Goal: Transaction & Acquisition: Purchase product/service

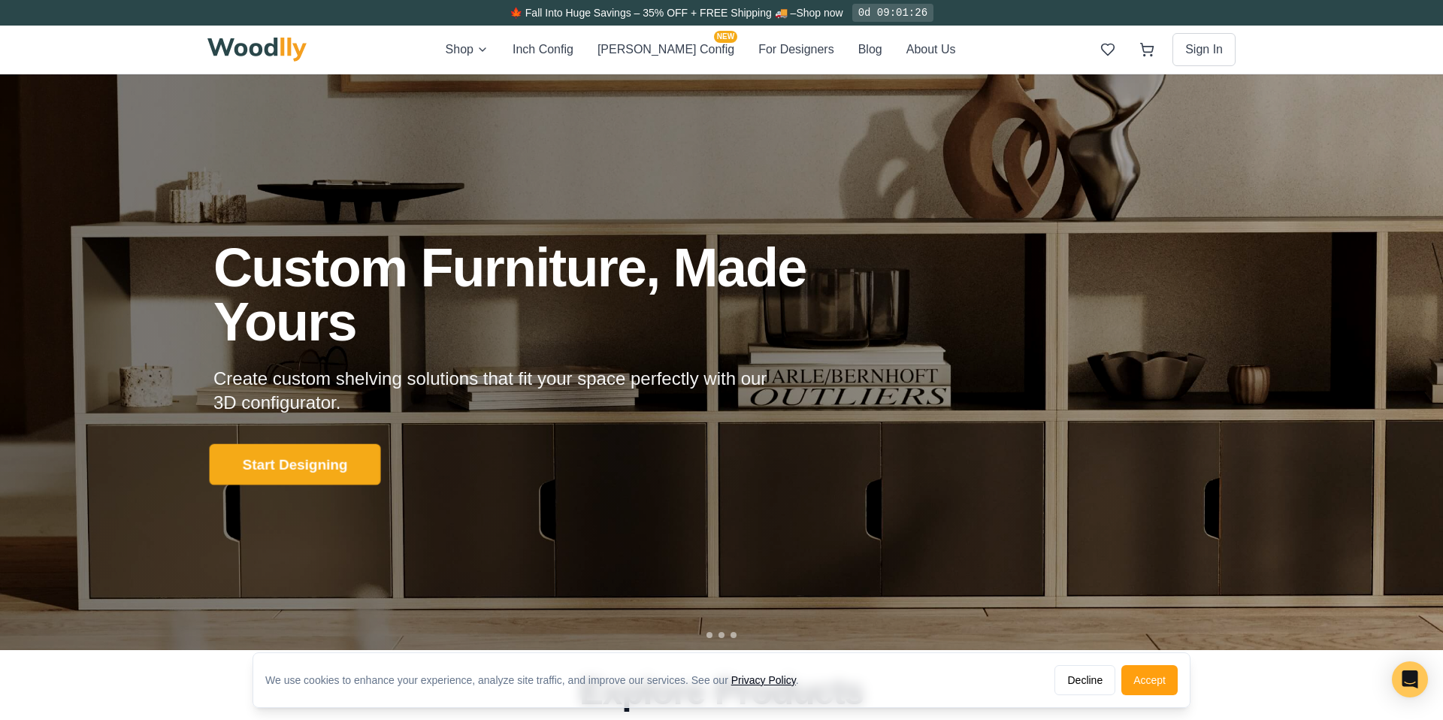
click at [304, 464] on button "Start Designing" at bounding box center [295, 464] width 171 height 41
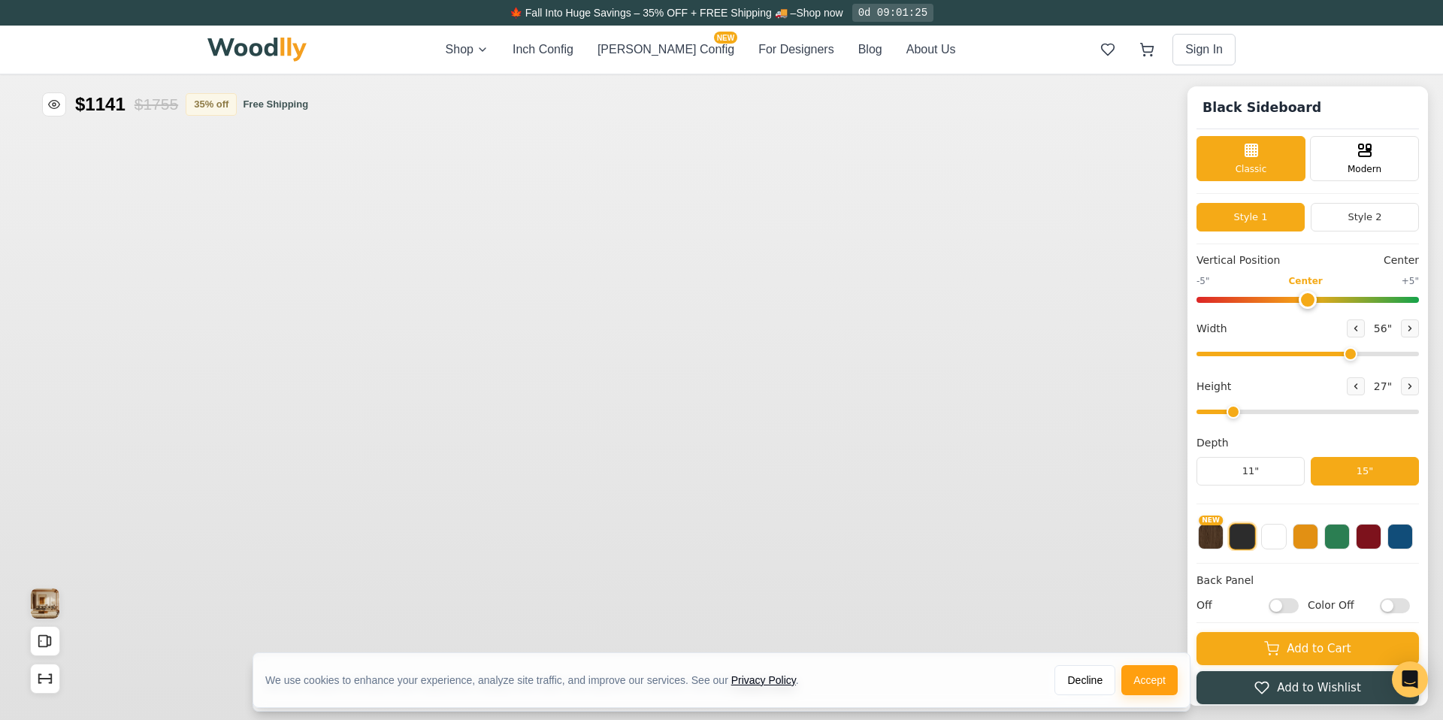
type input "56"
type input "2"
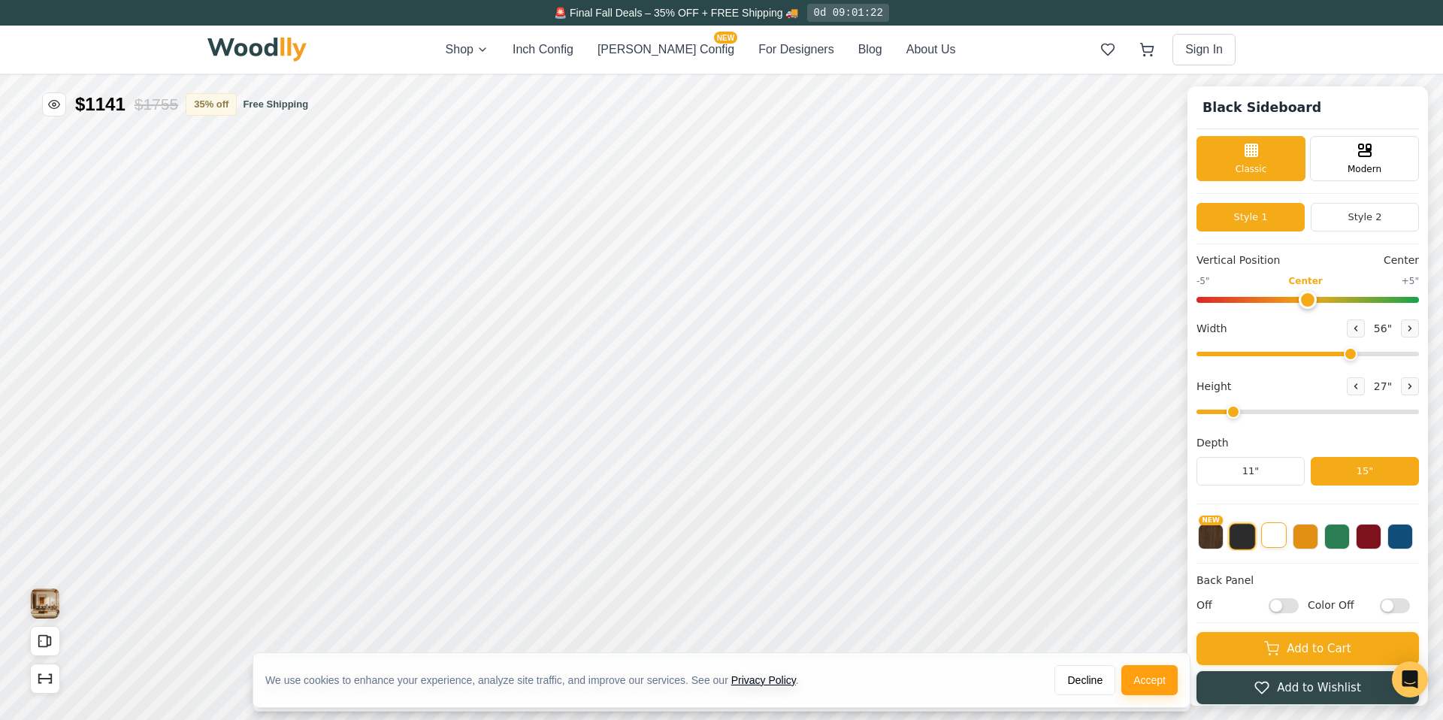
click at [1275, 539] on button at bounding box center [1274, 535] width 26 height 26
click at [1344, 159] on div "Modern" at bounding box center [1364, 157] width 109 height 45
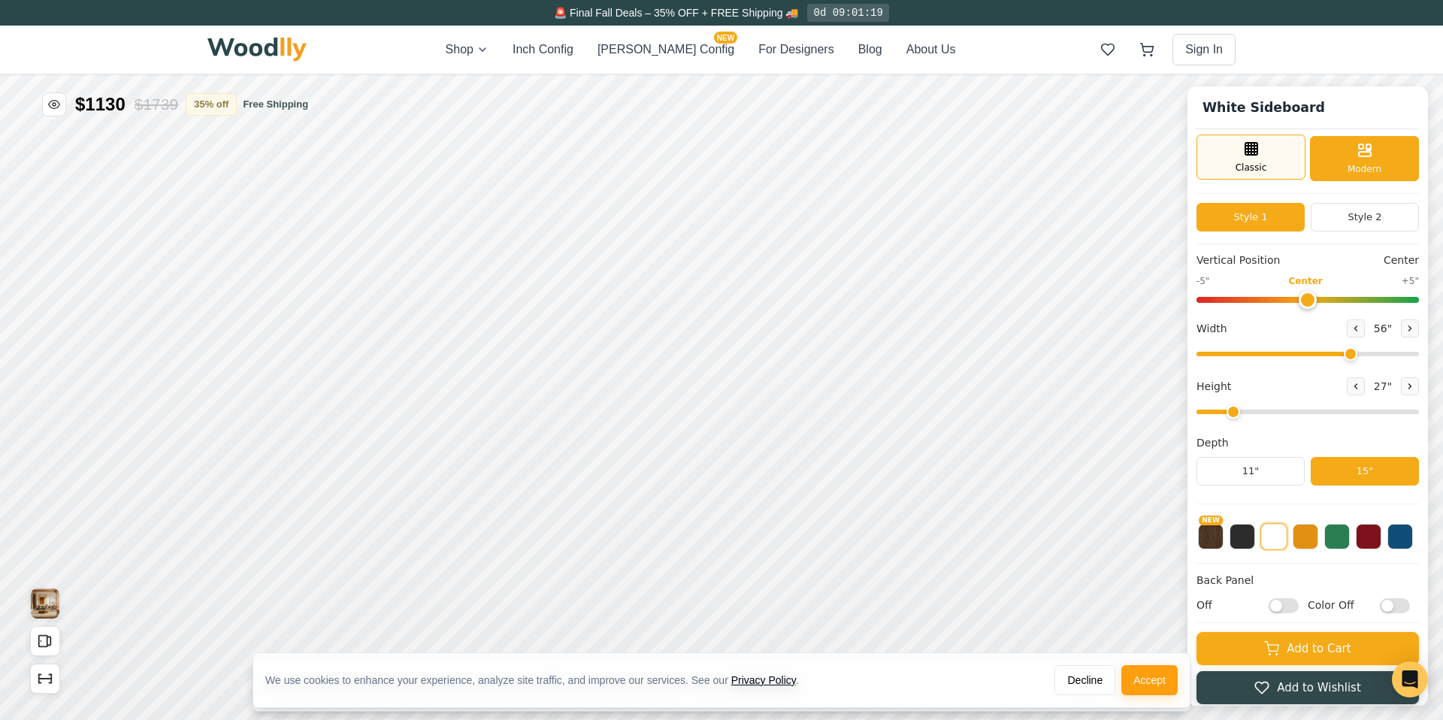
click at [1275, 158] on div "Classic" at bounding box center [1251, 157] width 109 height 45
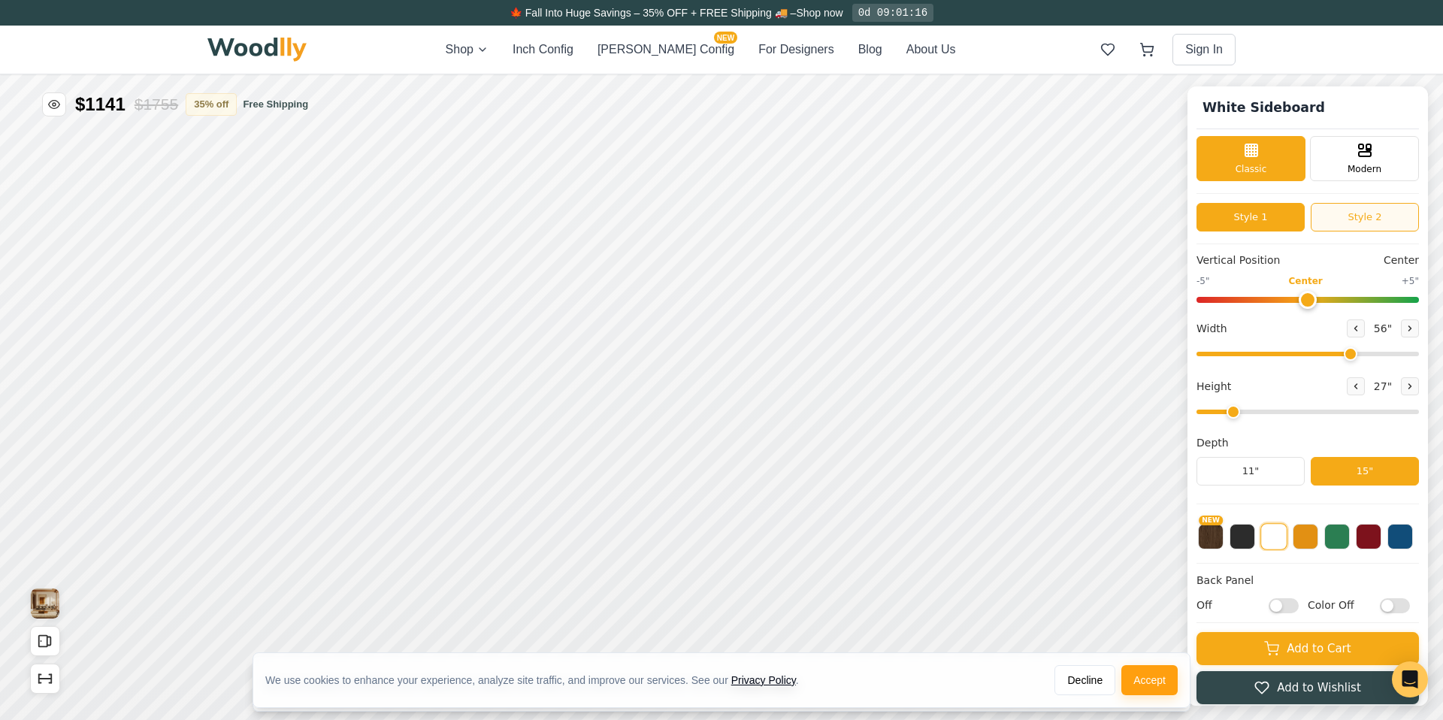
click at [1339, 218] on button "Style 2" at bounding box center [1365, 217] width 108 height 29
click at [1282, 213] on button "Style 1" at bounding box center [1251, 217] width 108 height 29
click at [385, 307] on div "9"" at bounding box center [380, 303] width 11 height 17
click at [419, 350] on div "12"" at bounding box center [418, 347] width 17 height 17
click at [316, 350] on div "9" 12" 15"" at bounding box center [380, 348] width 150 height 150
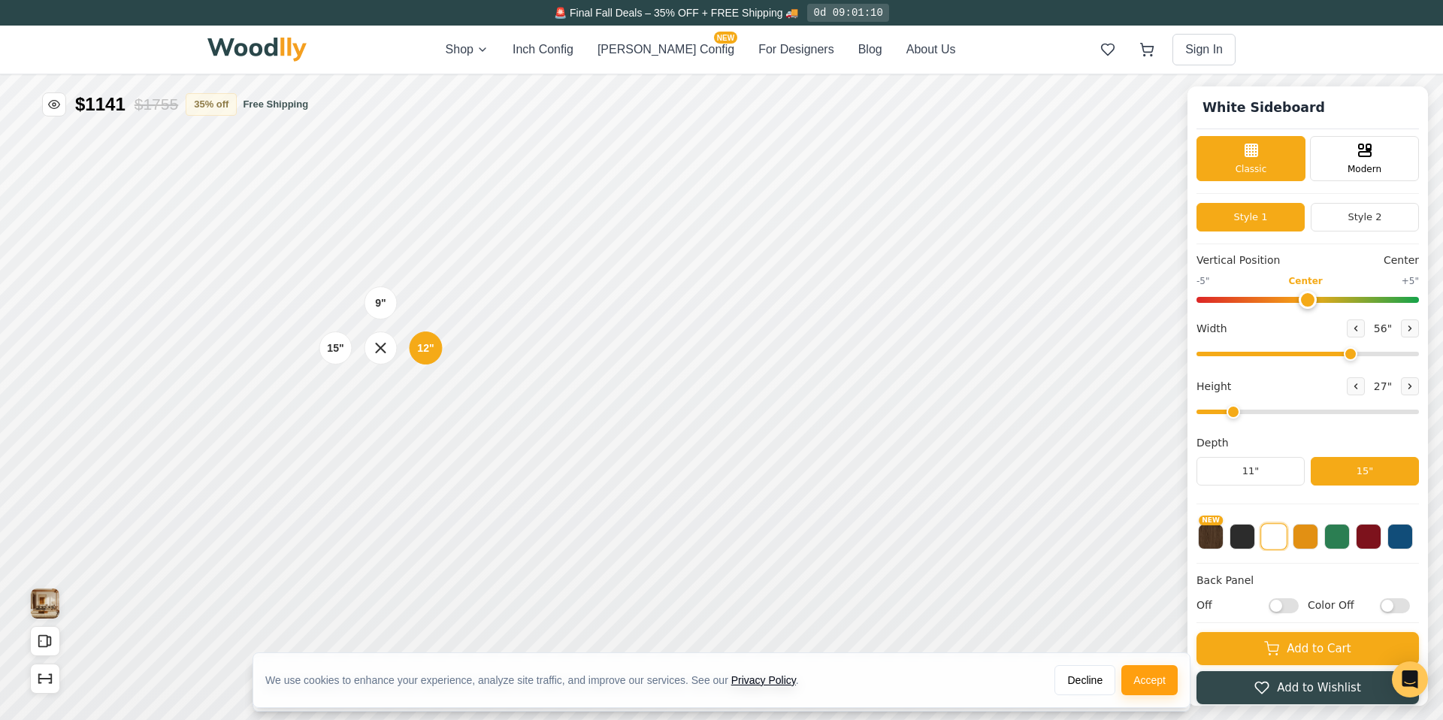
click at [317, 350] on div "9" 12" 15"" at bounding box center [380, 348] width 150 height 150
click at [328, 350] on div "15"" at bounding box center [335, 348] width 17 height 17
click at [387, 298] on div "9"" at bounding box center [387, 303] width 11 height 17
click at [381, 385] on div "9" Compact" at bounding box center [375, 385] width 35 height 35
click at [418, 434] on div "12"" at bounding box center [412, 432] width 17 height 17
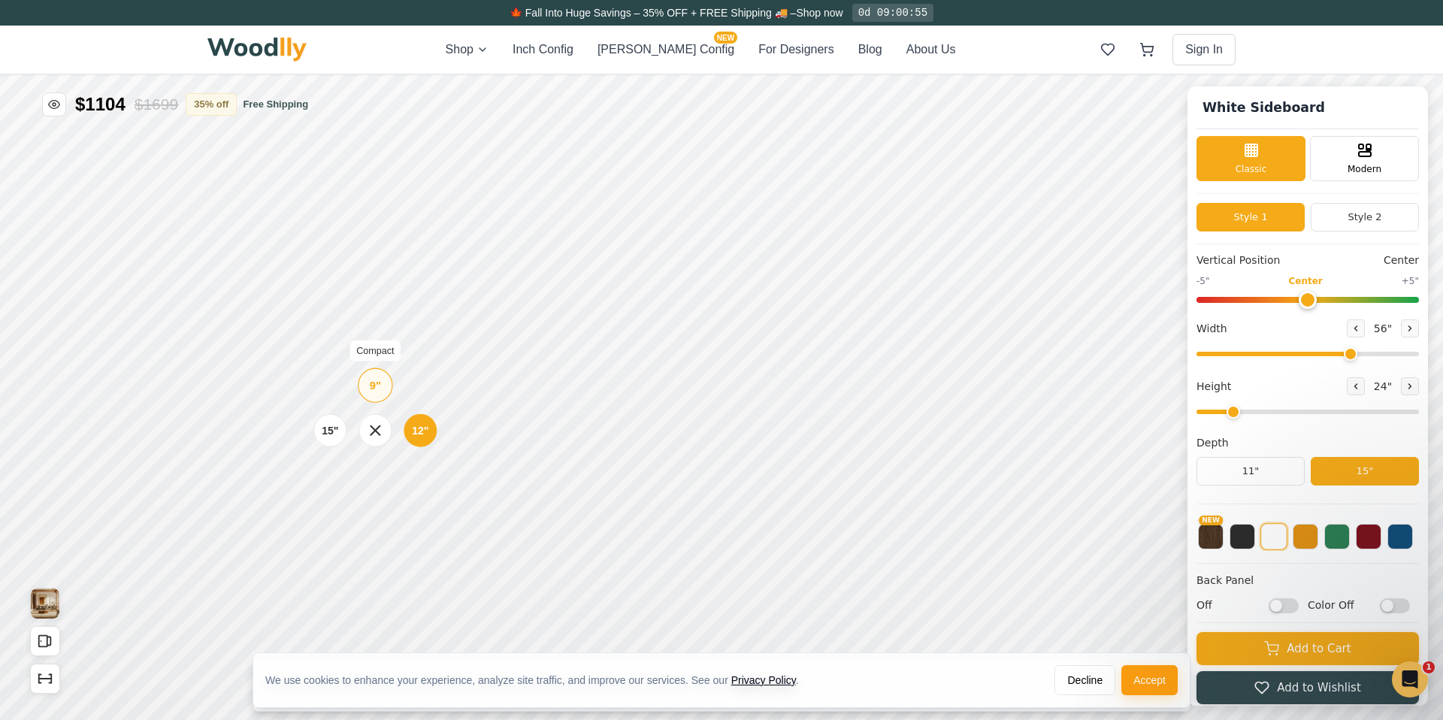
click at [375, 384] on div "9"" at bounding box center [375, 385] width 11 height 17
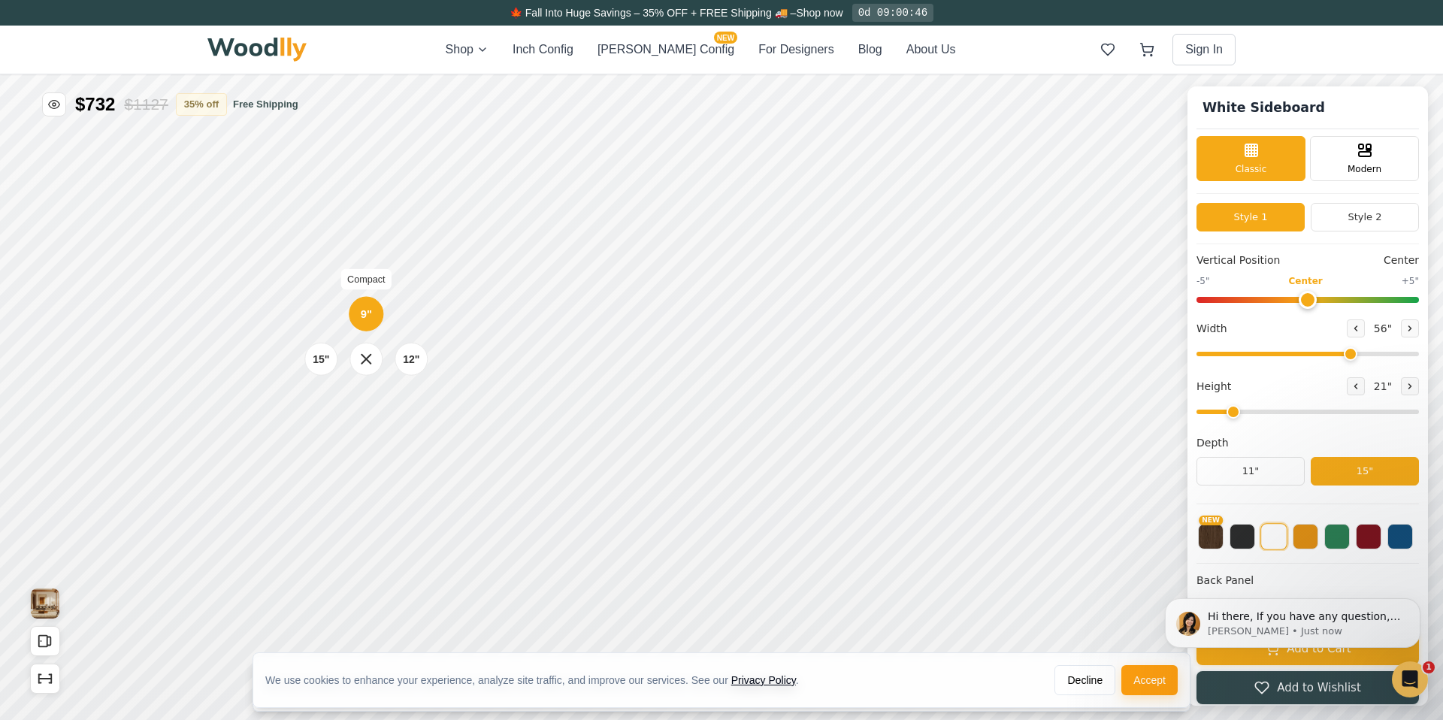
click at [368, 325] on div "9" Compact" at bounding box center [366, 314] width 35 height 35
click at [371, 389] on div "9"" at bounding box center [367, 387] width 11 height 17
click at [428, 434] on div "12" Medium" at bounding box center [412, 432] width 35 height 35
click at [1361, 469] on button "15"" at bounding box center [1365, 471] width 108 height 29
click at [1263, 486] on div "Vertical Position Center -5" Center +5" Width 56 " Height 24 " Depth 11" 15"" at bounding box center [1308, 379] width 222 height 252
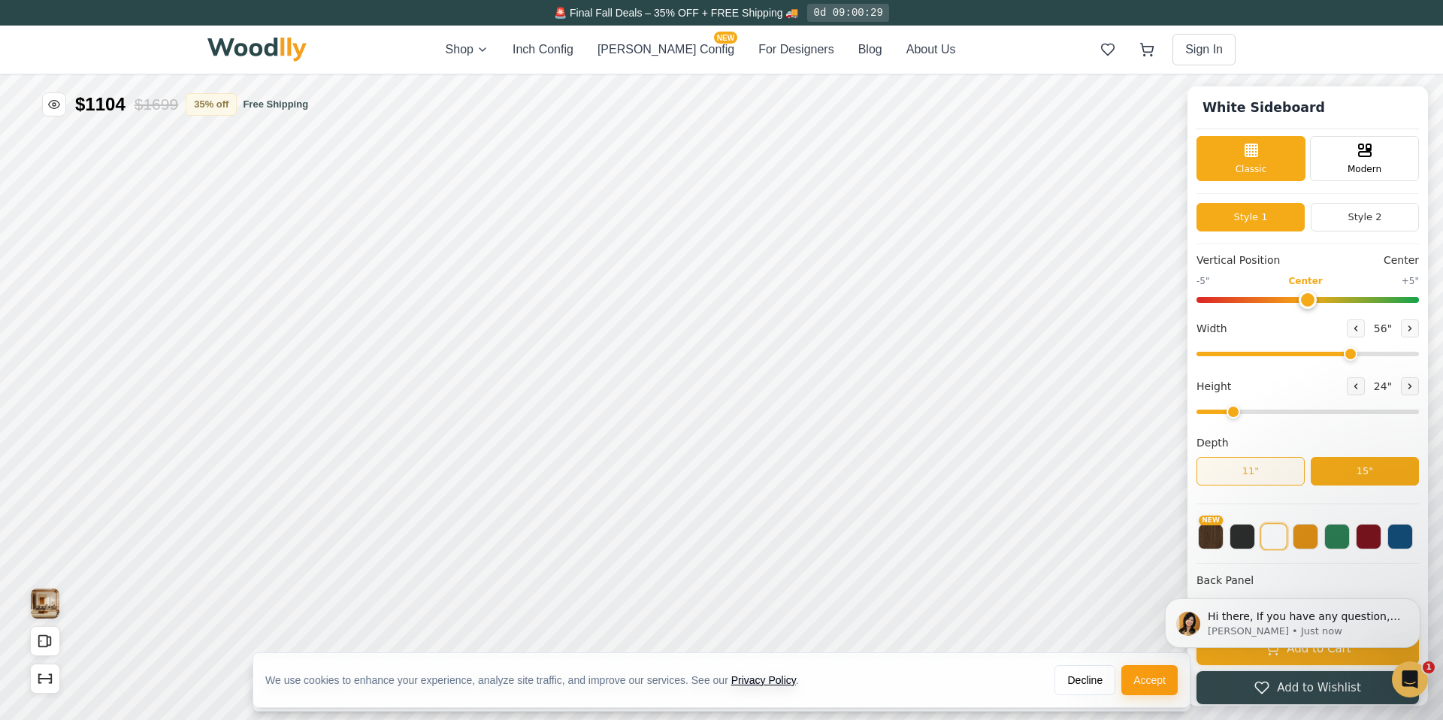
click at [1262, 475] on button "11"" at bounding box center [1251, 471] width 108 height 29
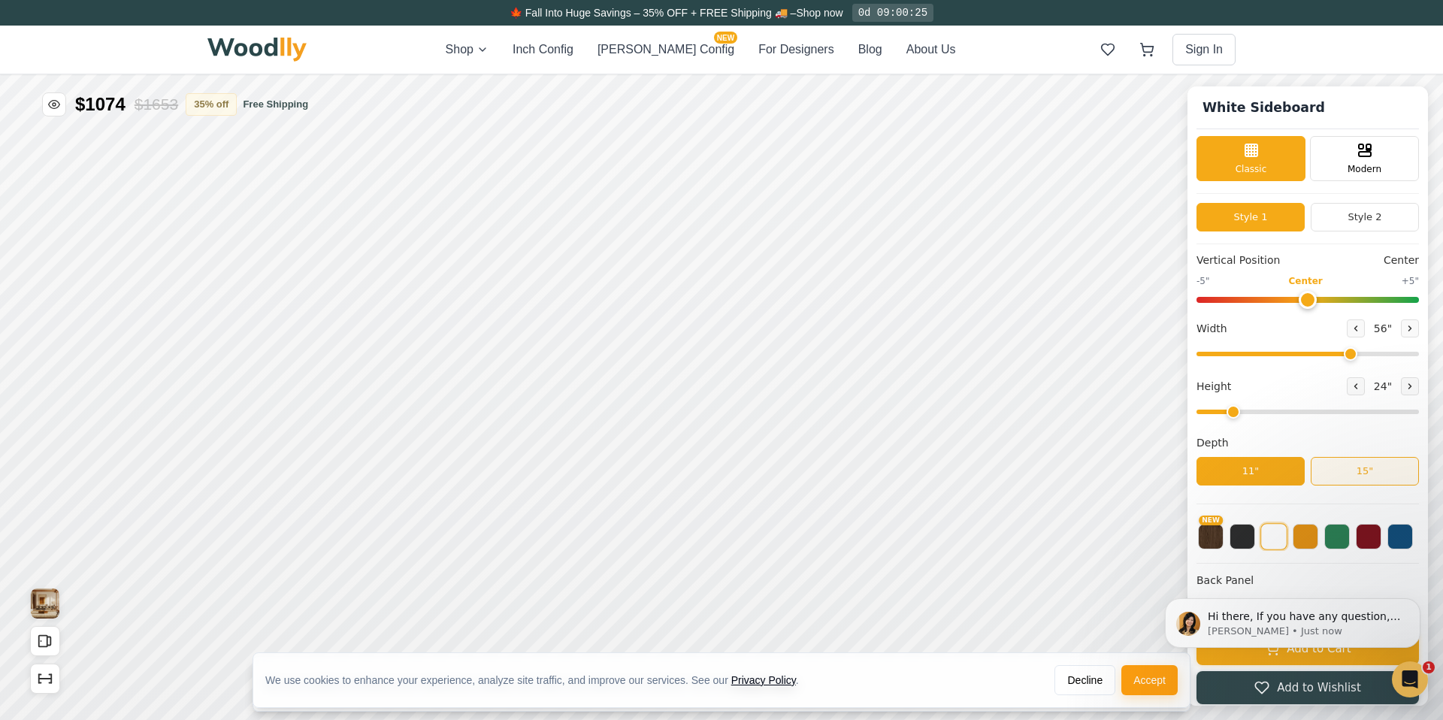
click at [1350, 471] on button "15"" at bounding box center [1365, 471] width 108 height 29
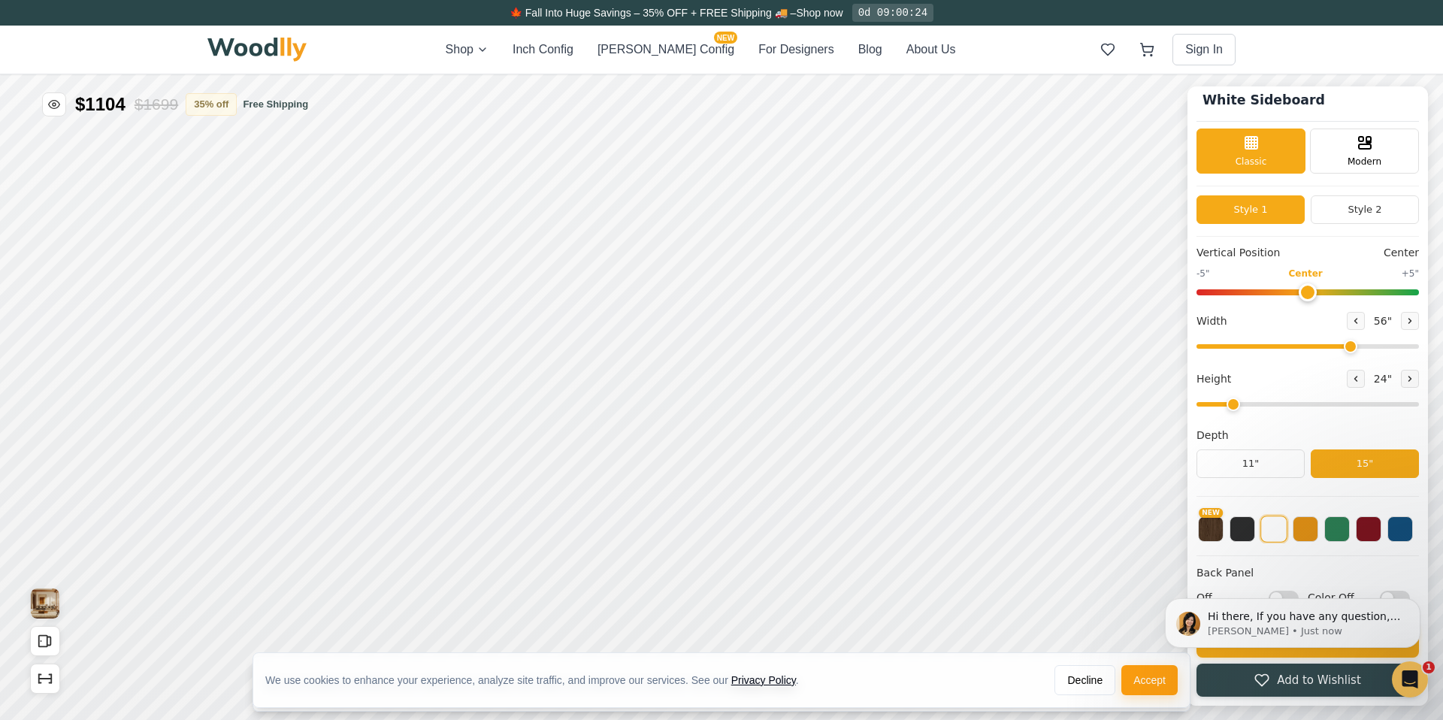
scroll to position [9, 0]
click at [1274, 628] on p "[PERSON_NAME] • Just now" at bounding box center [1305, 632] width 194 height 14
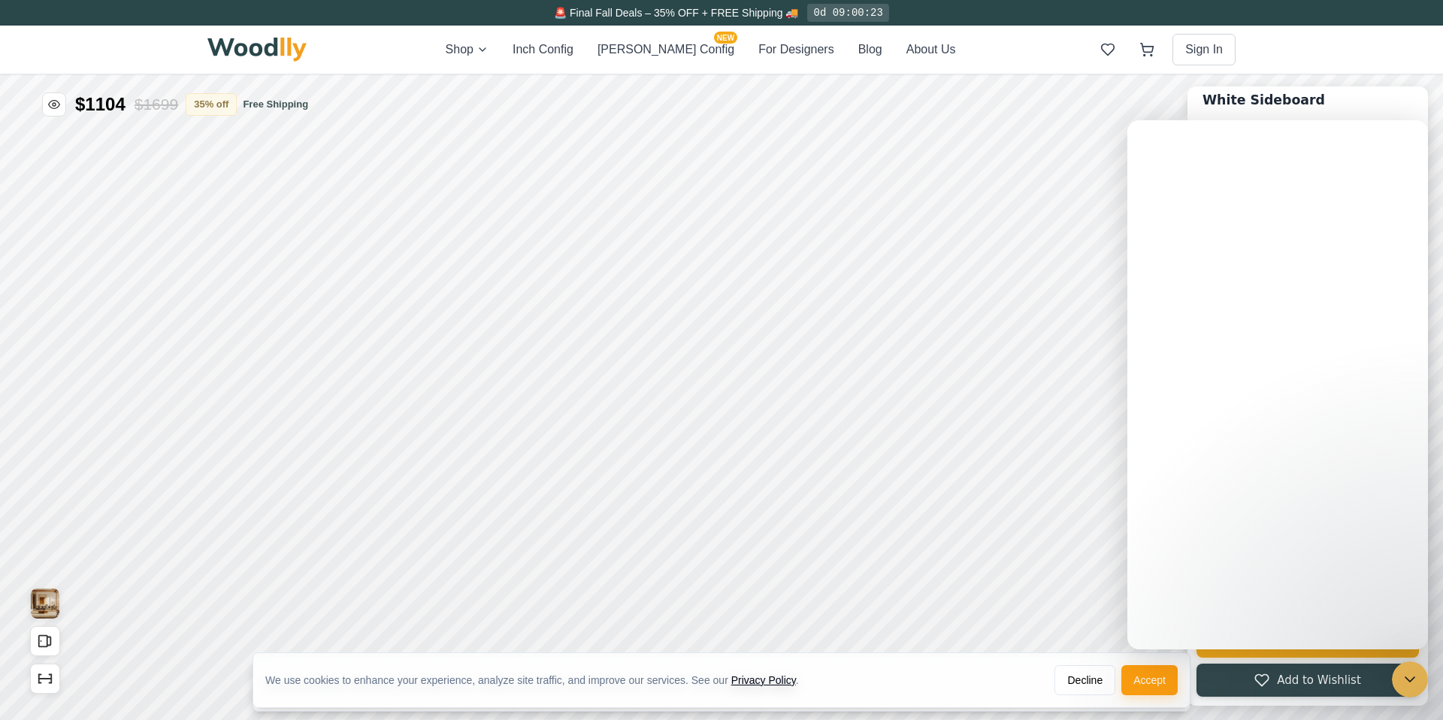
scroll to position [0, 0]
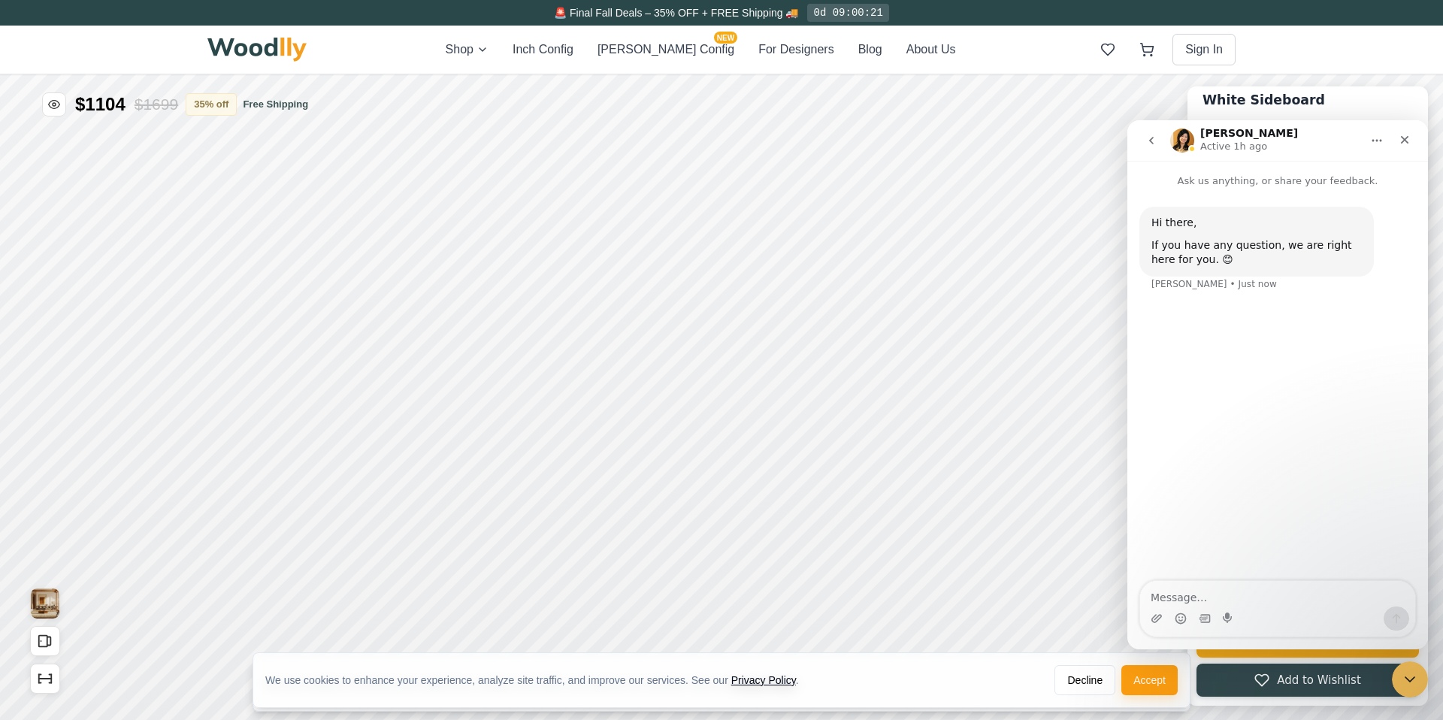
click at [1195, 595] on textarea "Message…" at bounding box center [1277, 594] width 275 height 26
type textarea "how do i put doors or drawers on the top?"
click at [1315, 102] on div "White Sideboard" at bounding box center [1308, 105] width 222 height 34
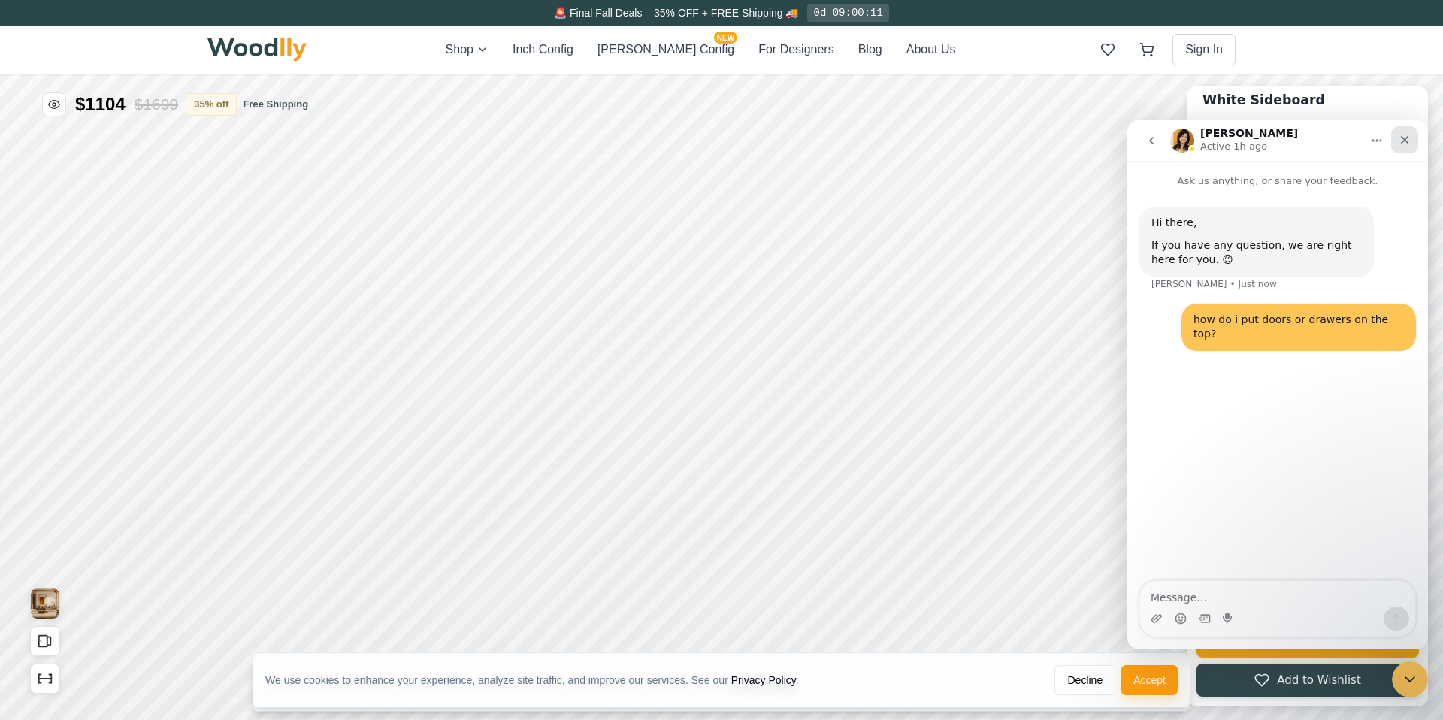
click at [1400, 141] on icon "Close" at bounding box center [1405, 140] width 12 height 12
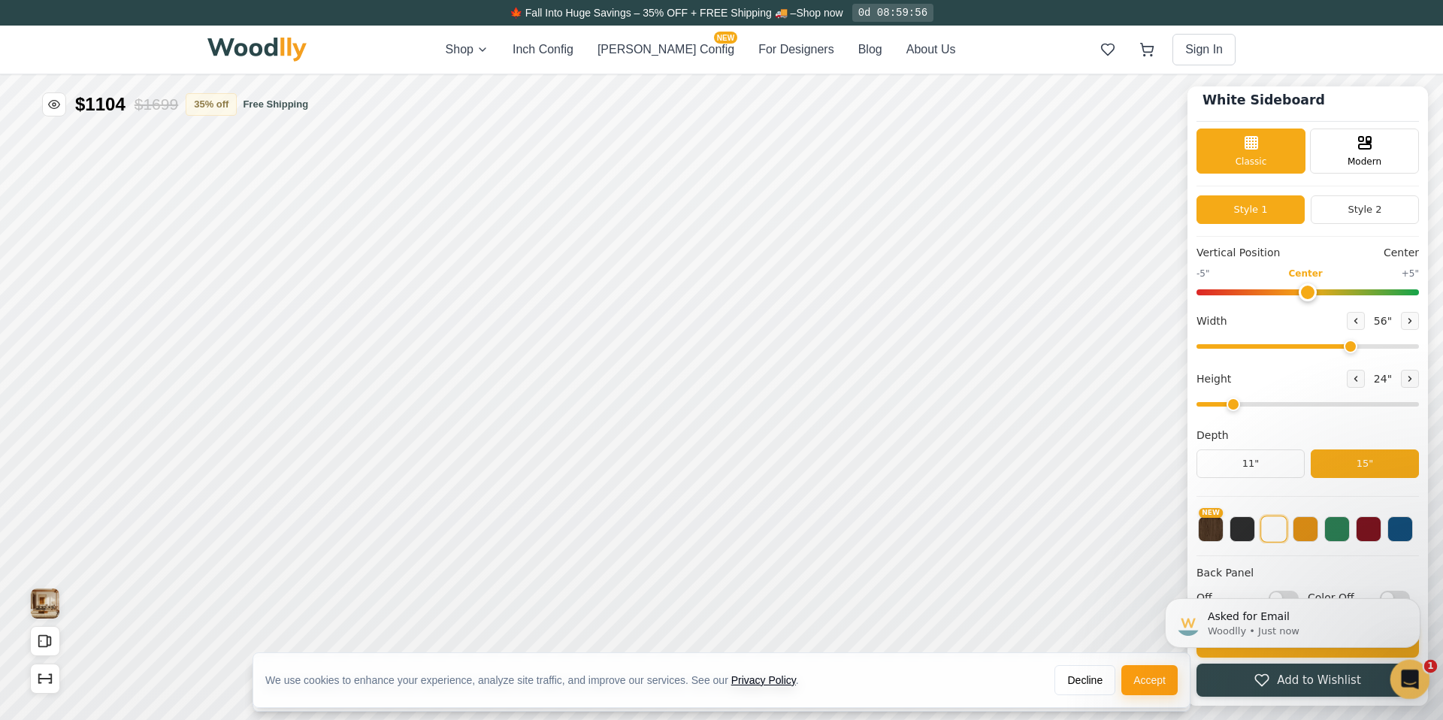
click at [1404, 671] on icon "Open Intercom Messenger" at bounding box center [1408, 677] width 25 height 25
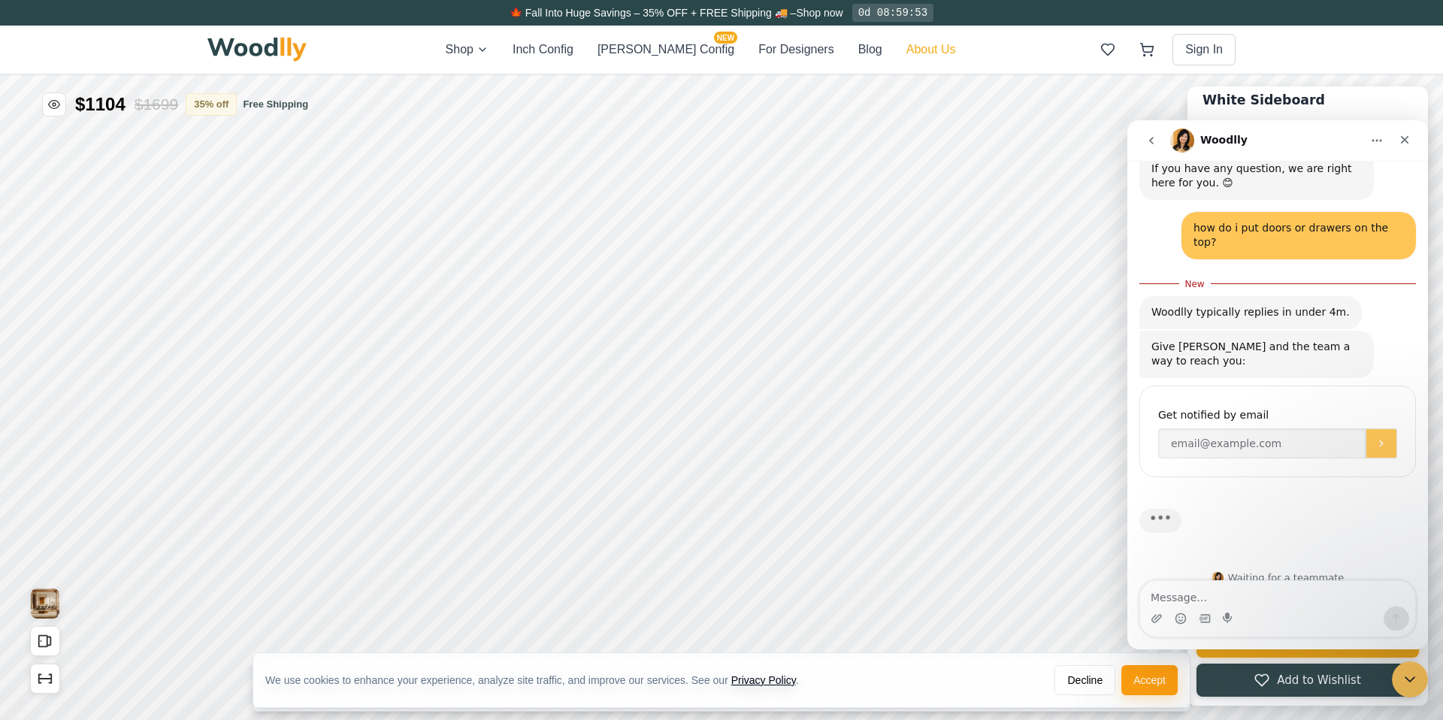
scroll to position [80, 0]
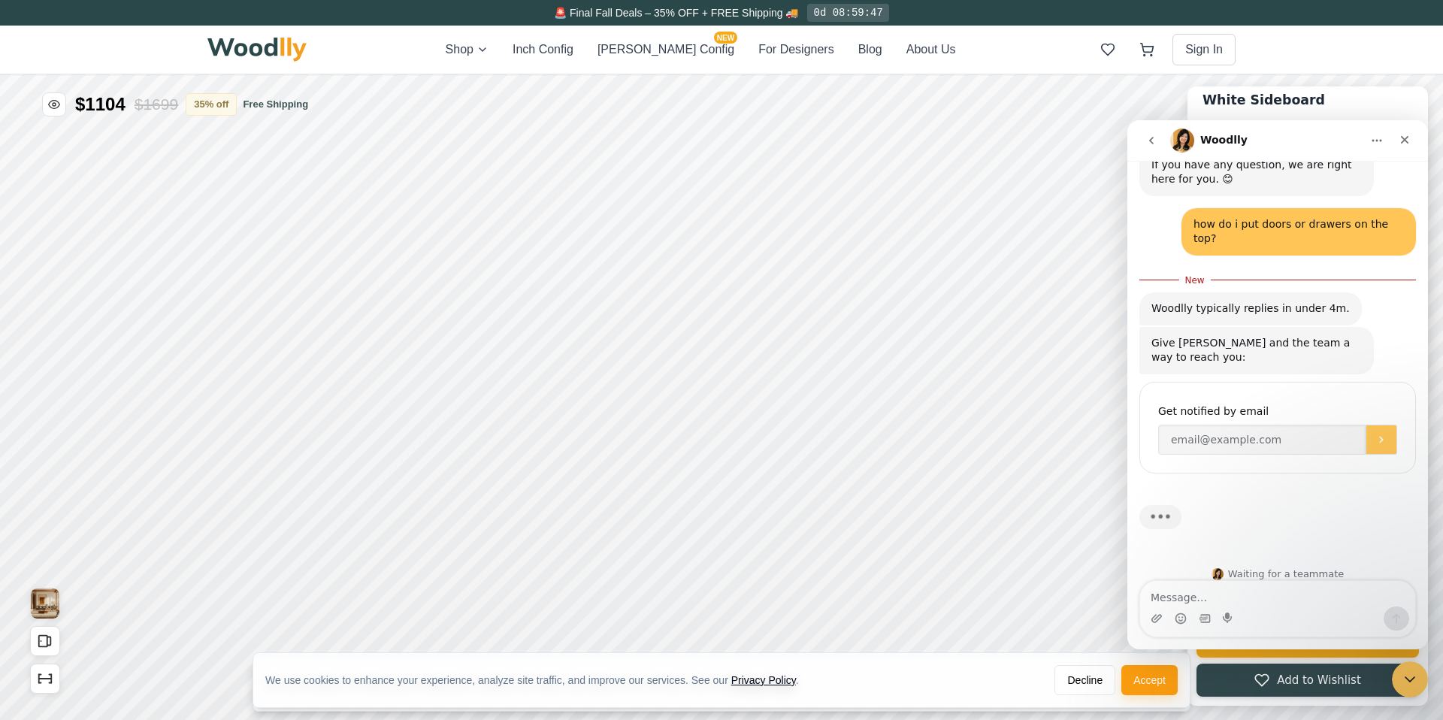
click at [1182, 598] on textarea "Message…" at bounding box center [1277, 594] width 275 height 26
type textarea "do you ship to [US_STATE]?"
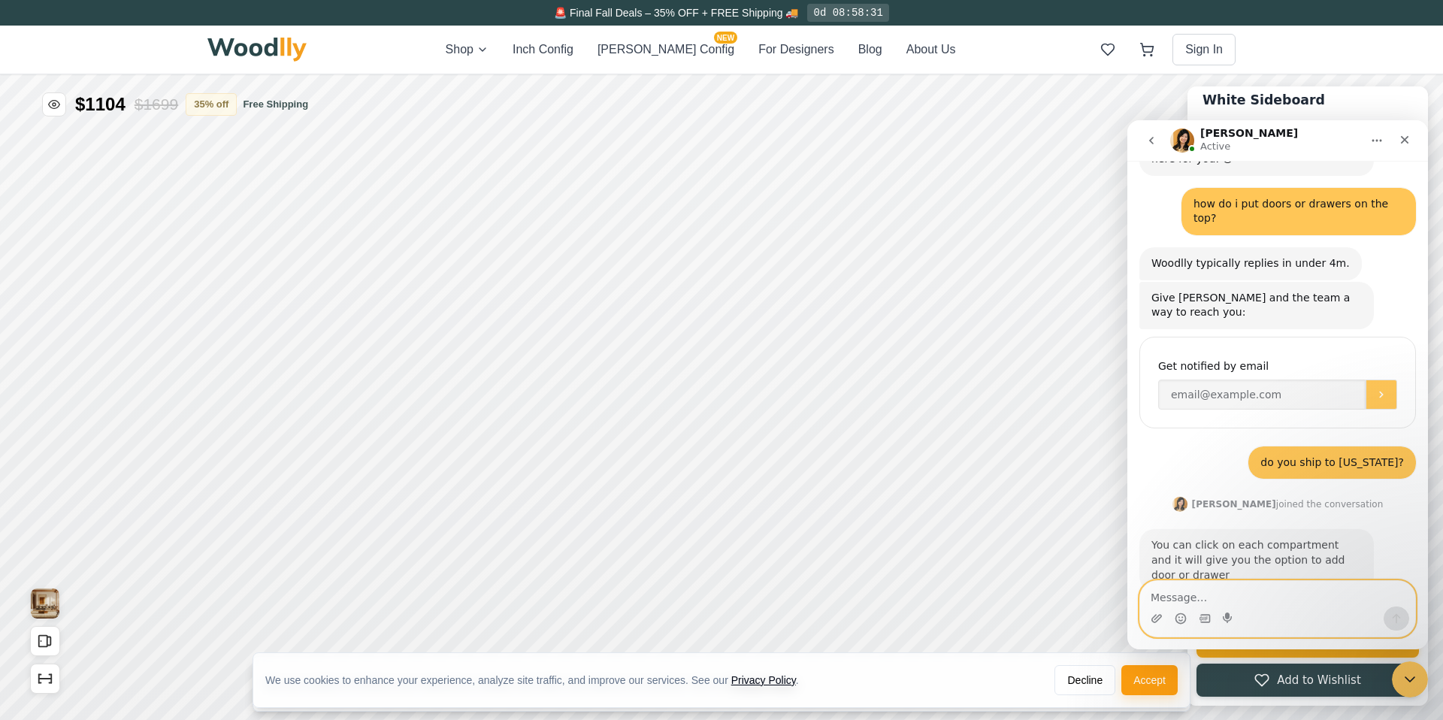
scroll to position [183, 0]
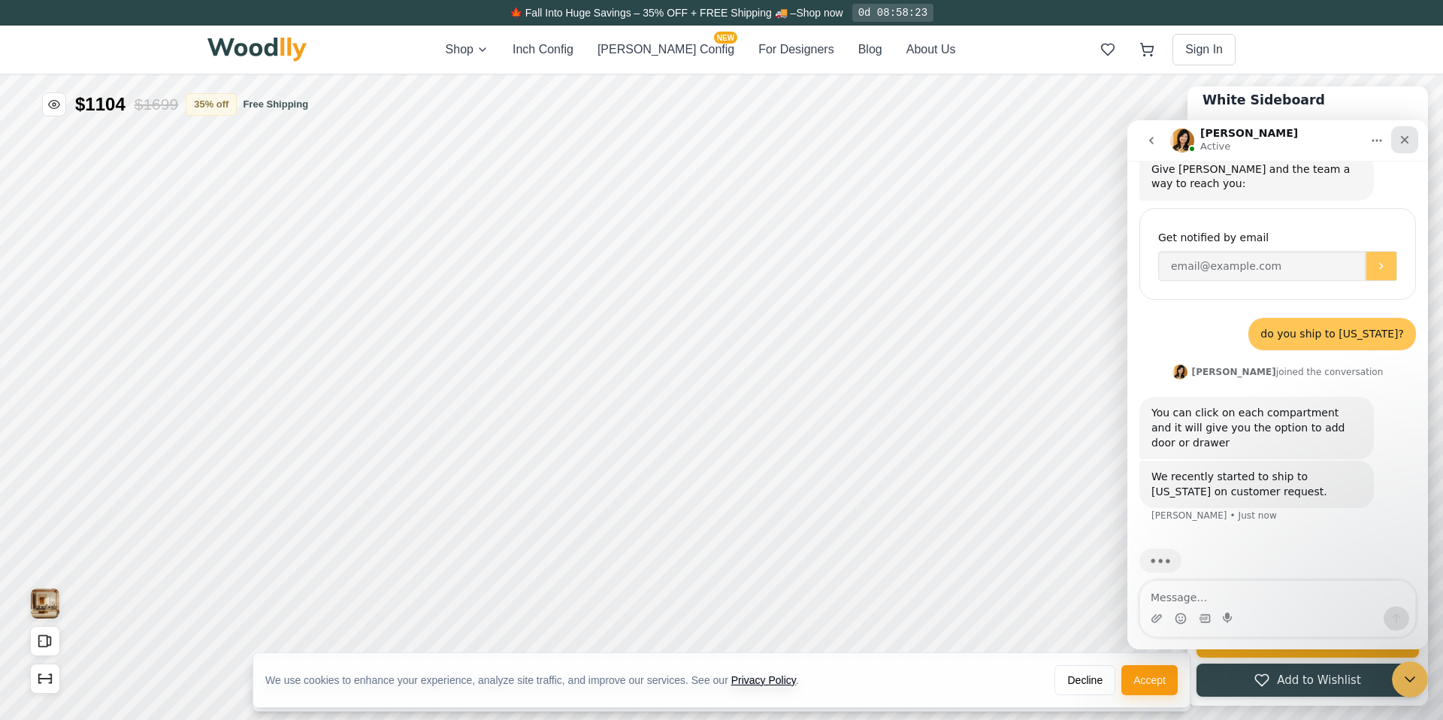
click at [1406, 137] on icon "Close" at bounding box center [1405, 140] width 12 height 12
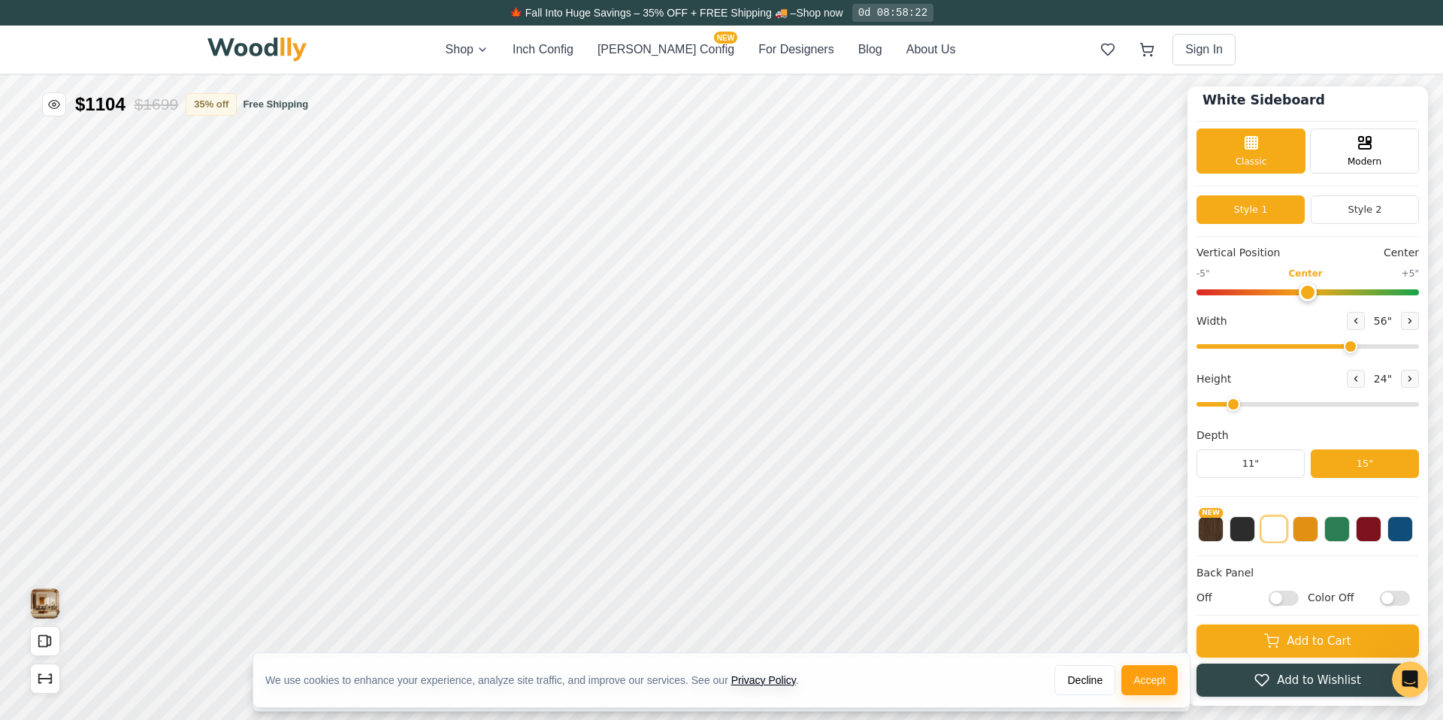
click at [1342, 680] on div "We use cookies to enhance your experience, analyze site traffic, and improve ou…" at bounding box center [721, 686] width 1443 height 68
click at [1318, 654] on div "We use cookies to enhance your experience, analyze site traffic, and improve ou…" at bounding box center [721, 686] width 1443 height 68
click at [1314, 640] on button "Add to Cart" at bounding box center [1308, 639] width 222 height 33
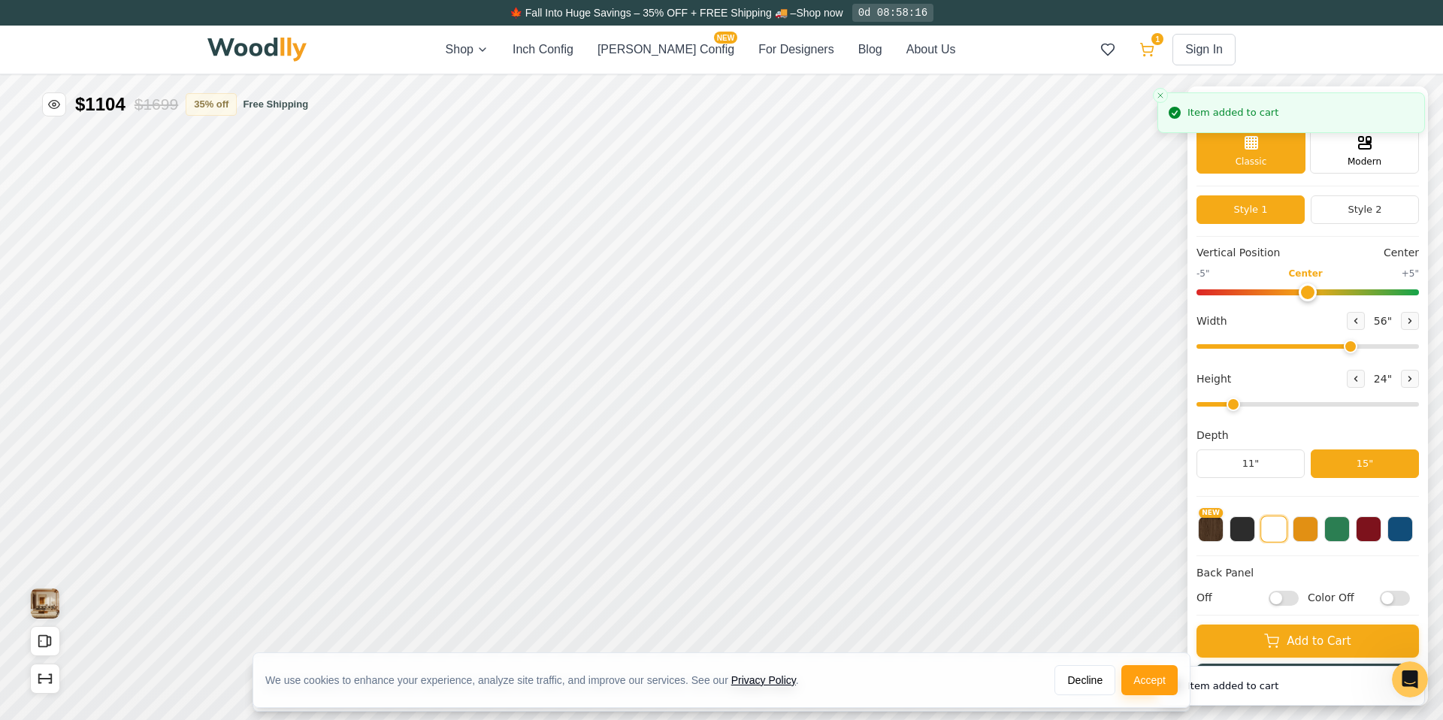
click at [1149, 47] on icon at bounding box center [1147, 48] width 13 height 9
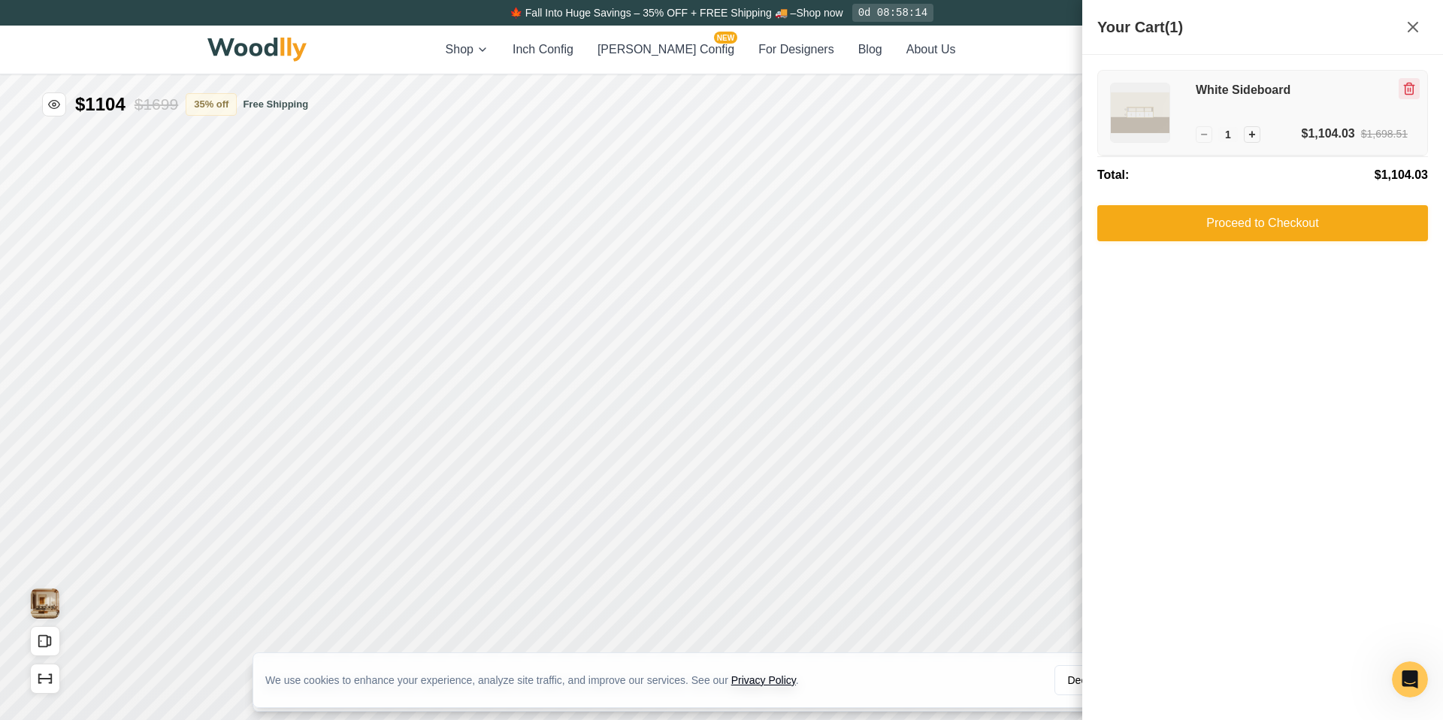
click at [1409, 86] on icon "Remove item" at bounding box center [1409, 86] width 11 height 0
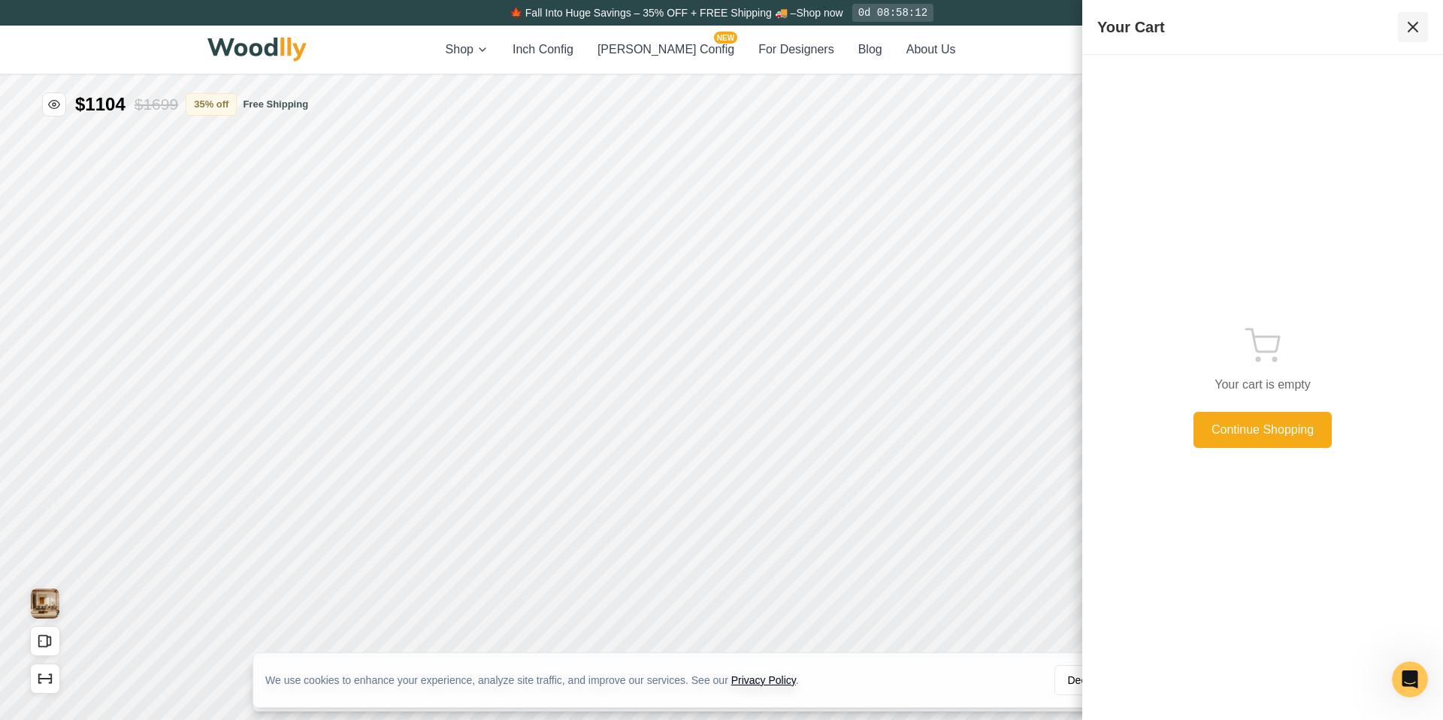
click at [1417, 25] on icon at bounding box center [1413, 27] width 18 height 18
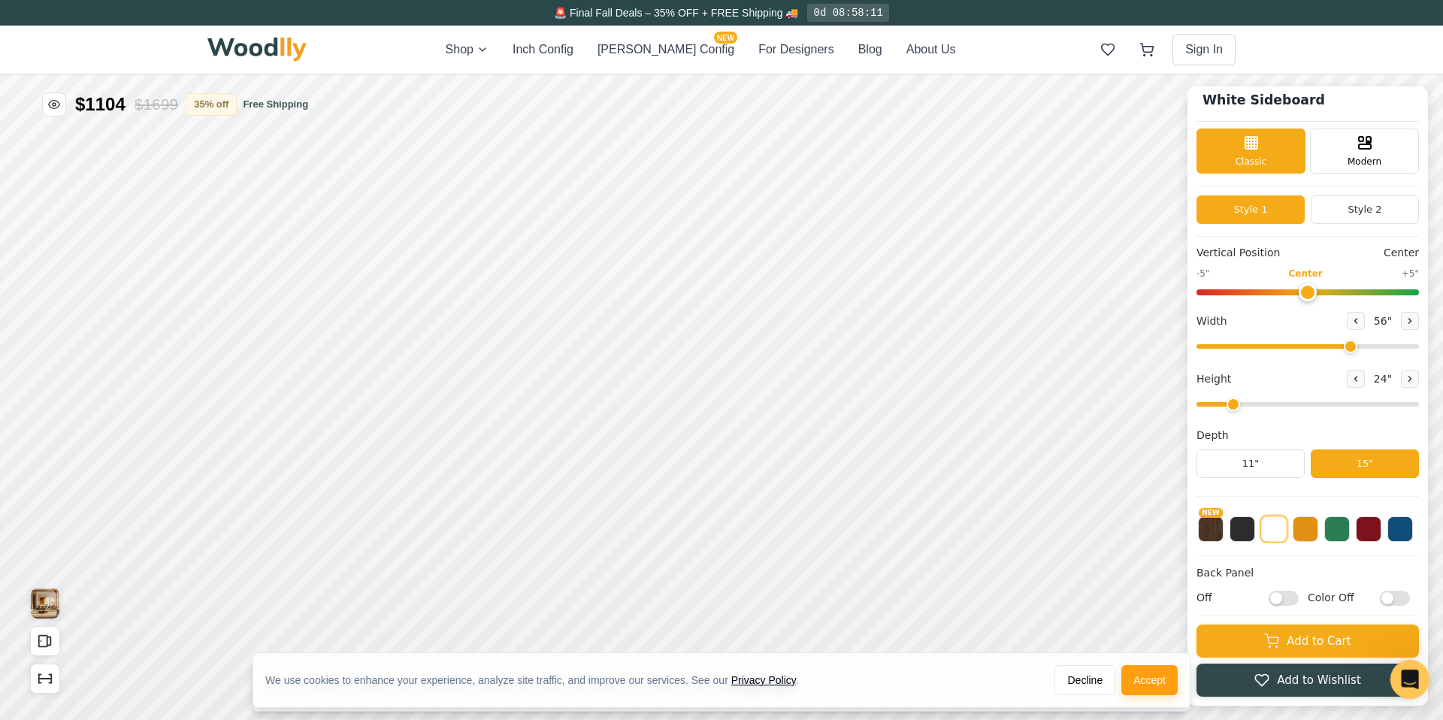
click at [1412, 672] on icon "Open Intercom Messenger" at bounding box center [1408, 677] width 25 height 25
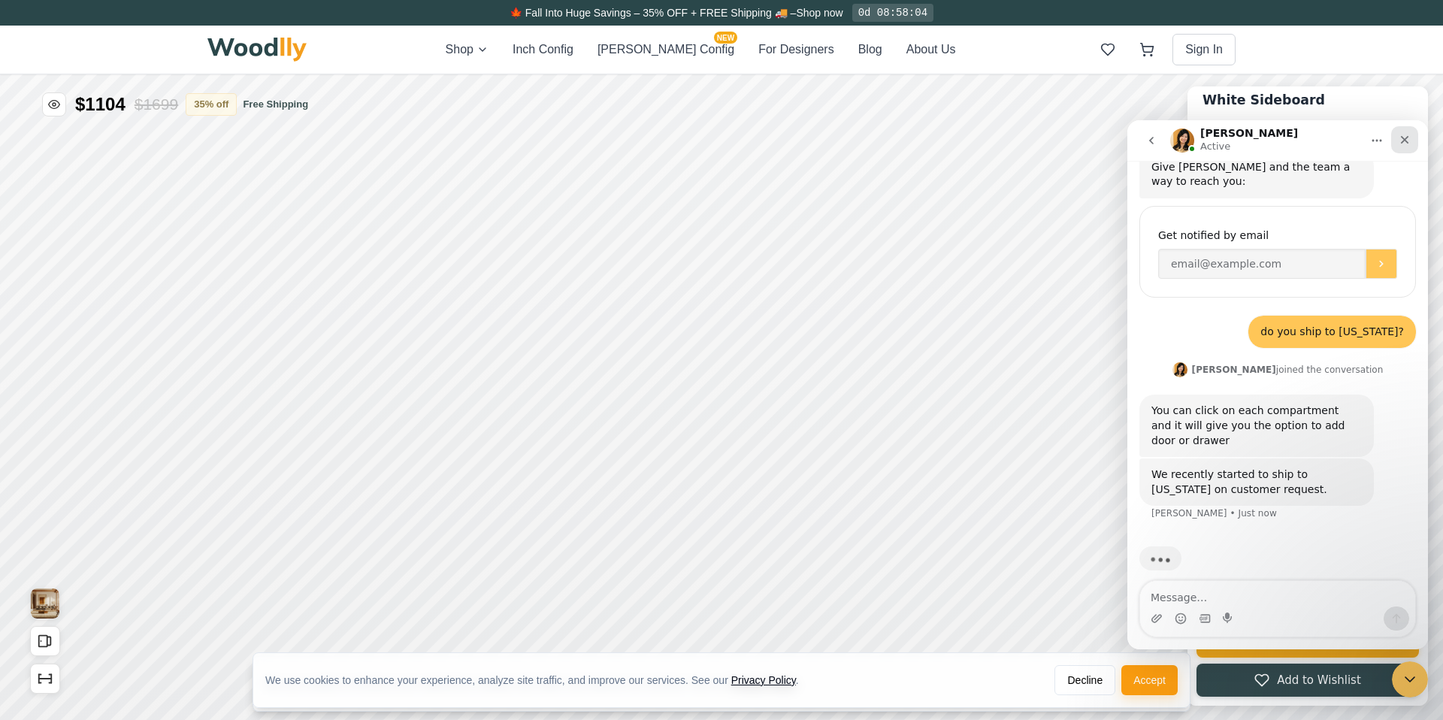
click at [1409, 137] on icon "Close" at bounding box center [1405, 140] width 12 height 12
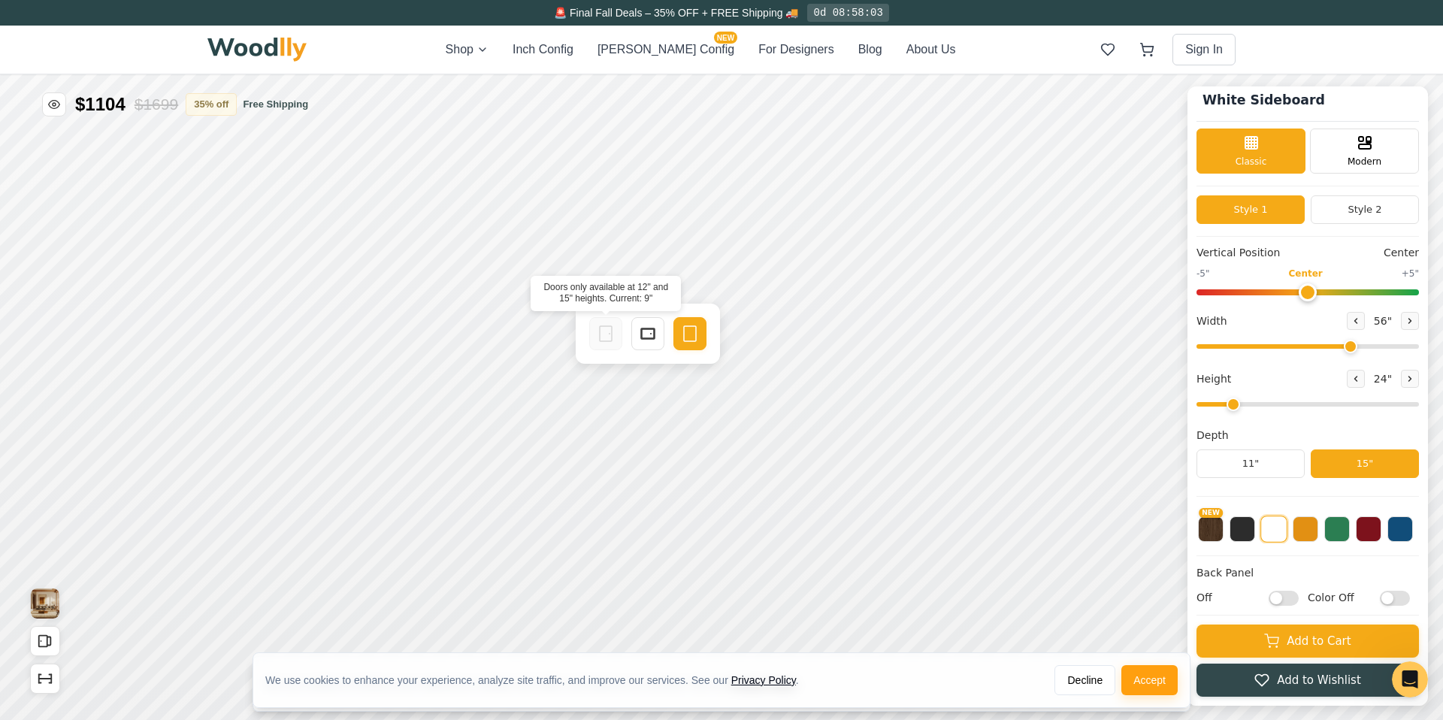
click at [607, 328] on icon at bounding box center [606, 334] width 18 height 18
click at [654, 331] on rect at bounding box center [648, 333] width 14 height 11
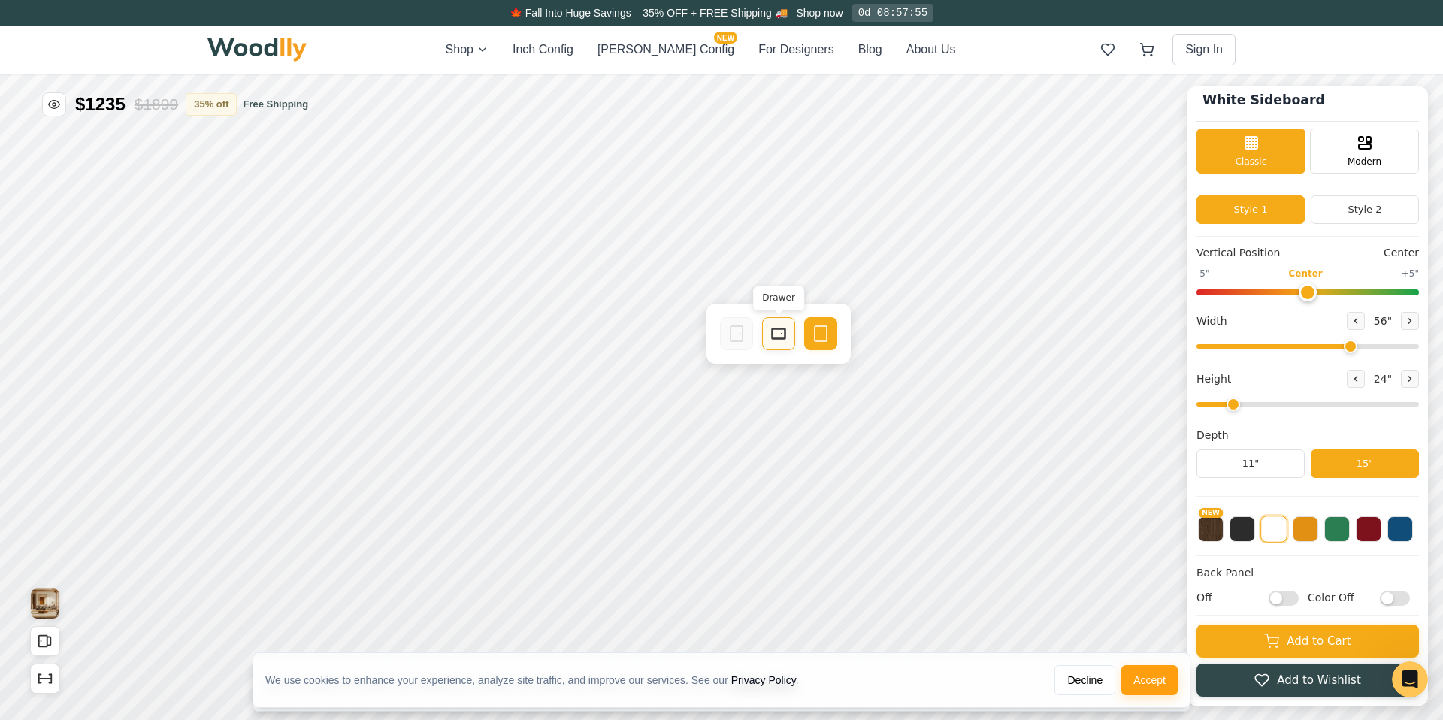
click at [772, 331] on rect at bounding box center [779, 333] width 14 height 11
click at [894, 336] on div "Drawer" at bounding box center [909, 333] width 33 height 33
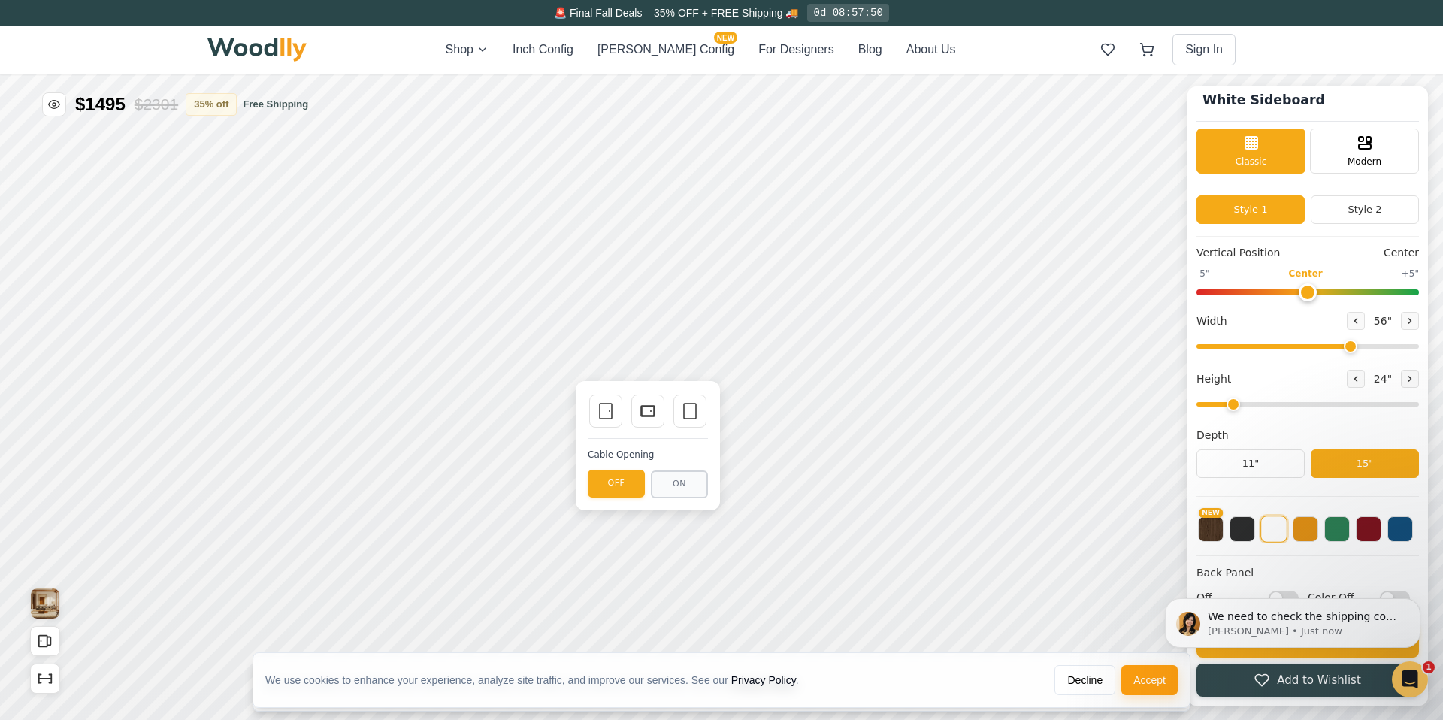
scroll to position [238, 0]
click at [648, 408] on icon at bounding box center [648, 411] width 18 height 18
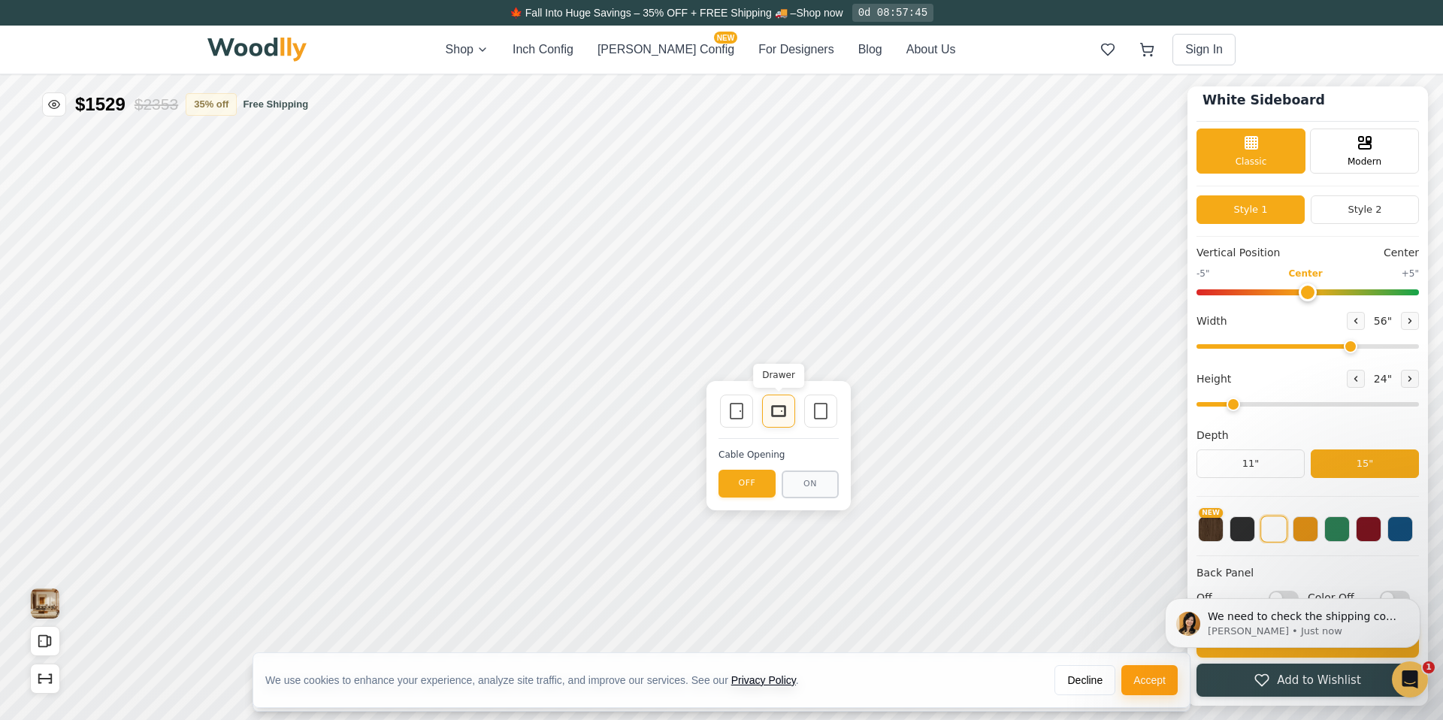
click at [788, 410] on div "Drawer" at bounding box center [778, 411] width 33 height 33
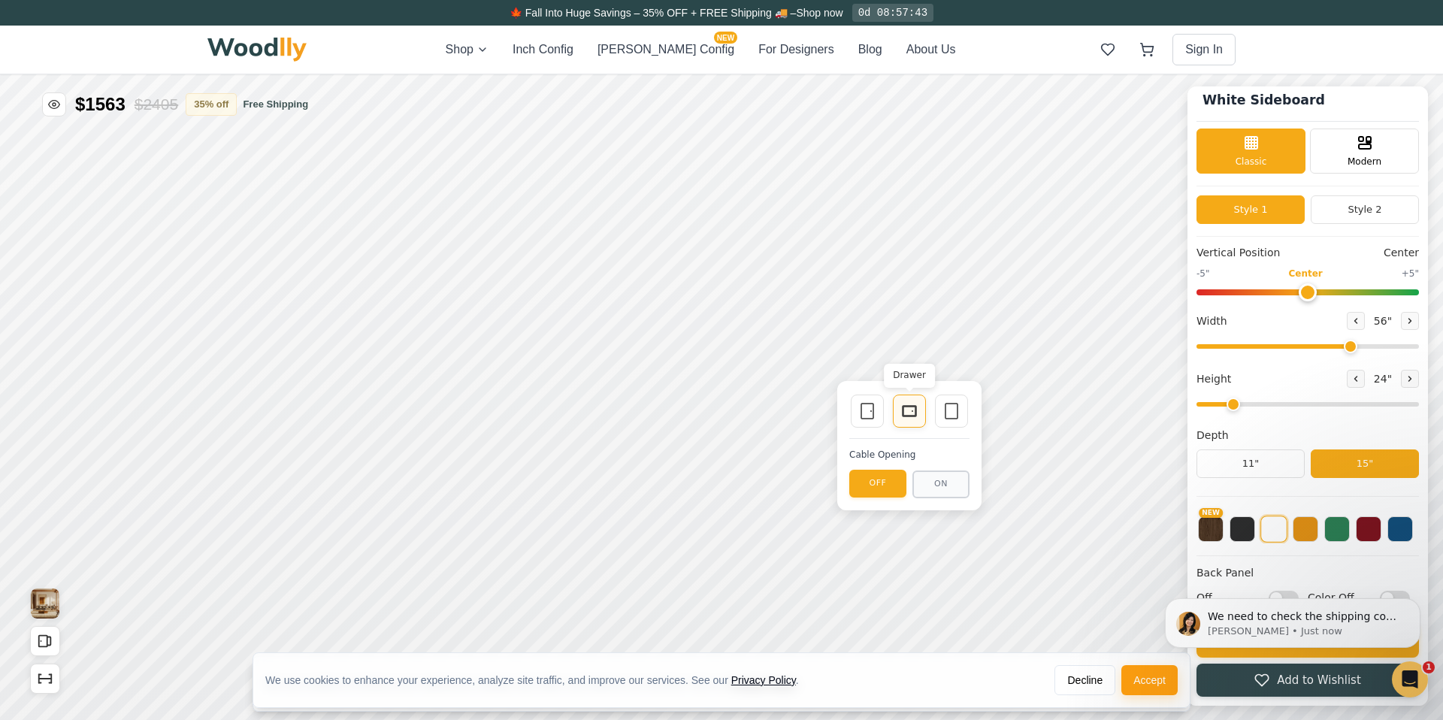
click at [909, 408] on icon at bounding box center [909, 411] width 18 height 18
click at [921, 404] on div "Drawer" at bounding box center [909, 411] width 33 height 33
click at [907, 417] on icon at bounding box center [909, 411] width 18 height 18
click at [870, 413] on icon at bounding box center [867, 411] width 18 height 18
click at [939, 481] on button "ON" at bounding box center [941, 485] width 57 height 28
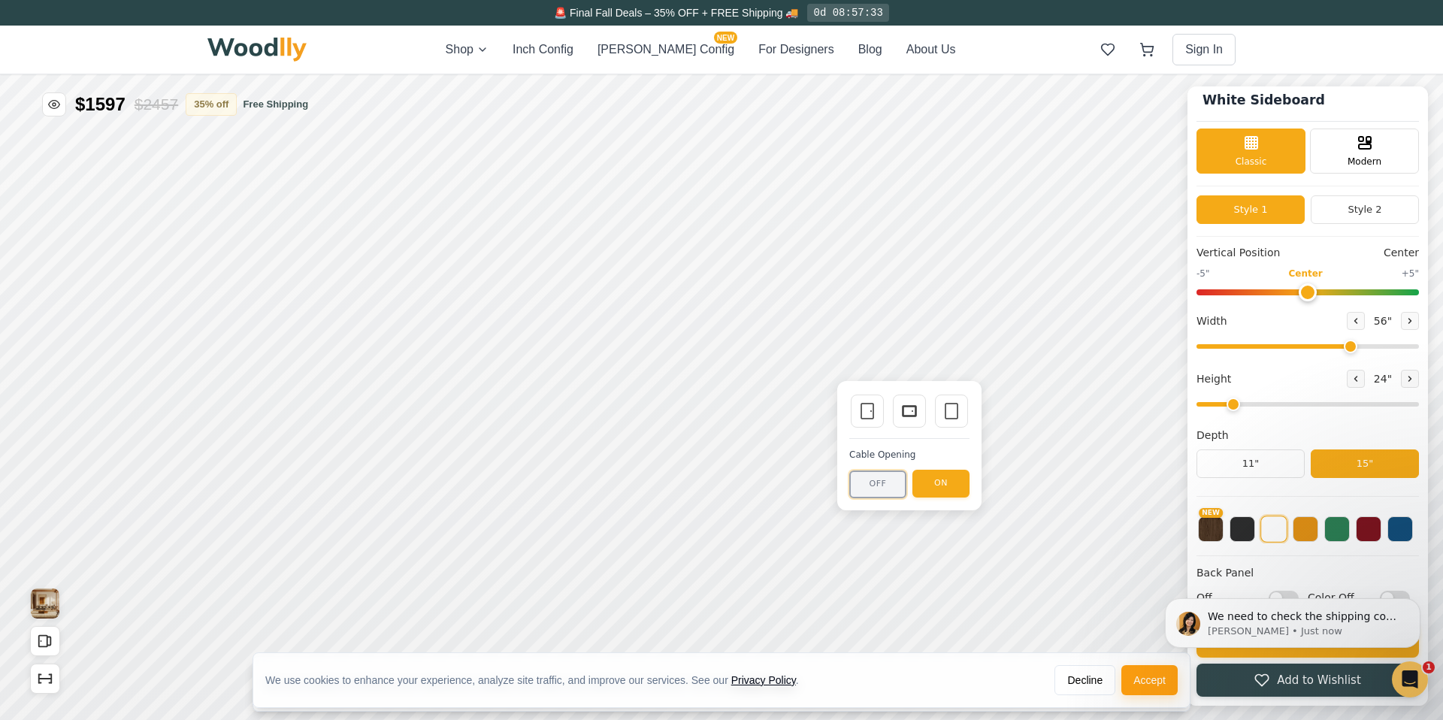
click at [864, 480] on button "OFF" at bounding box center [877, 485] width 57 height 28
click at [914, 409] on icon at bounding box center [909, 411] width 18 height 18
click at [1407, 319] on icon at bounding box center [1410, 320] width 9 height 9
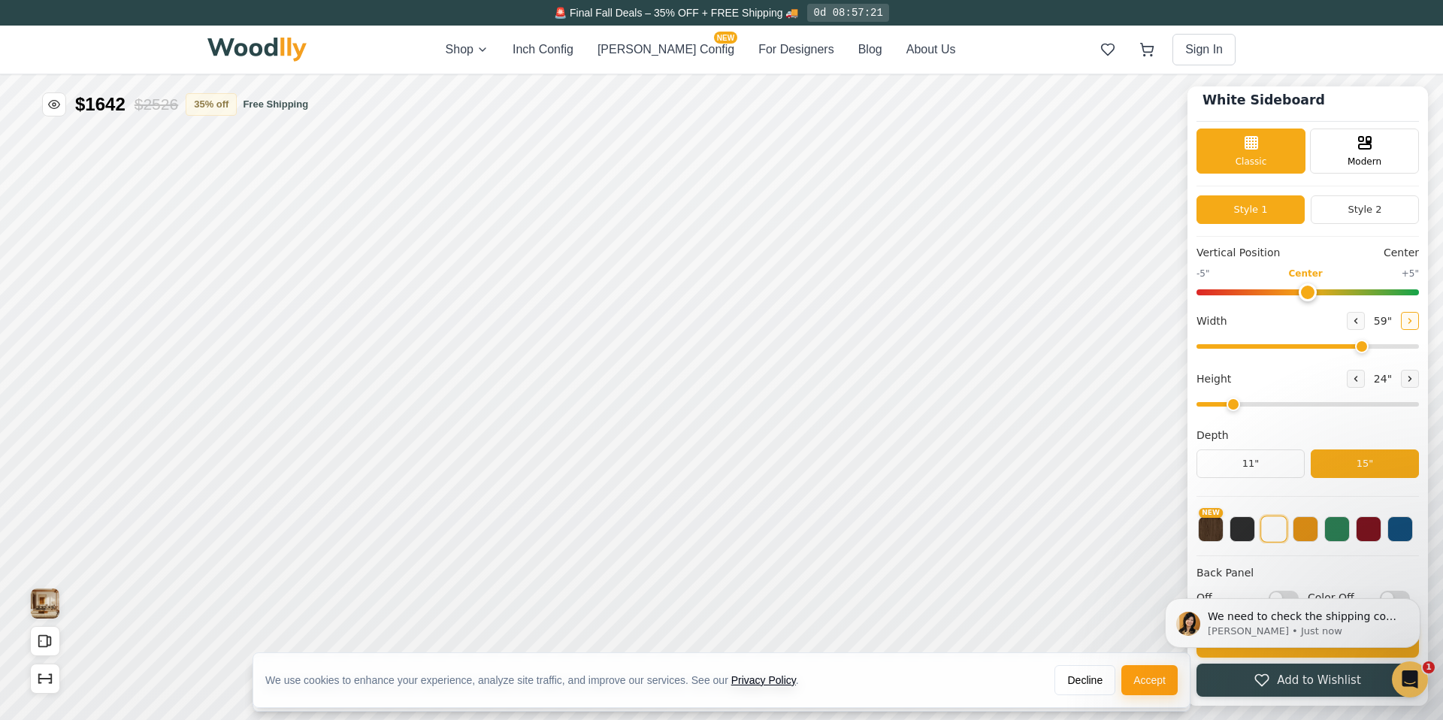
click at [1407, 319] on icon at bounding box center [1410, 320] width 9 height 9
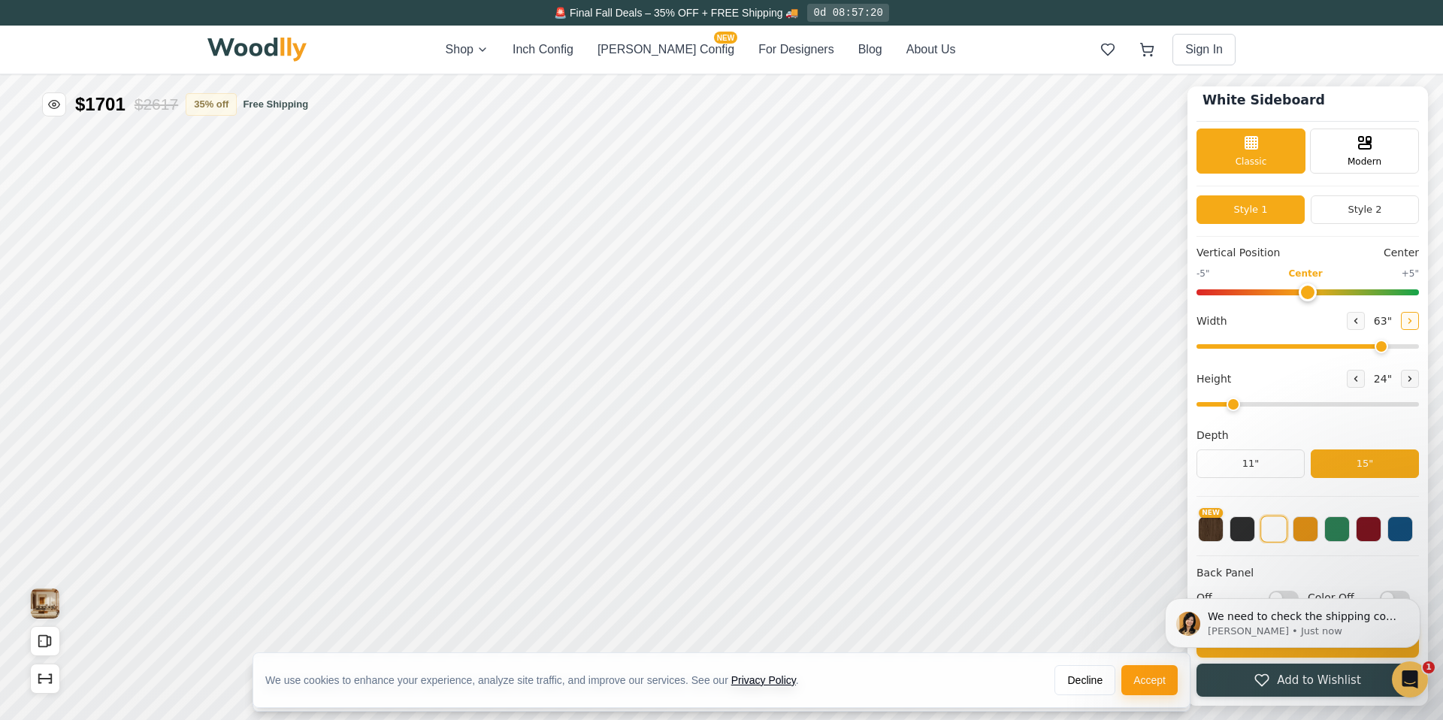
click at [1407, 319] on icon at bounding box center [1410, 320] width 9 height 9
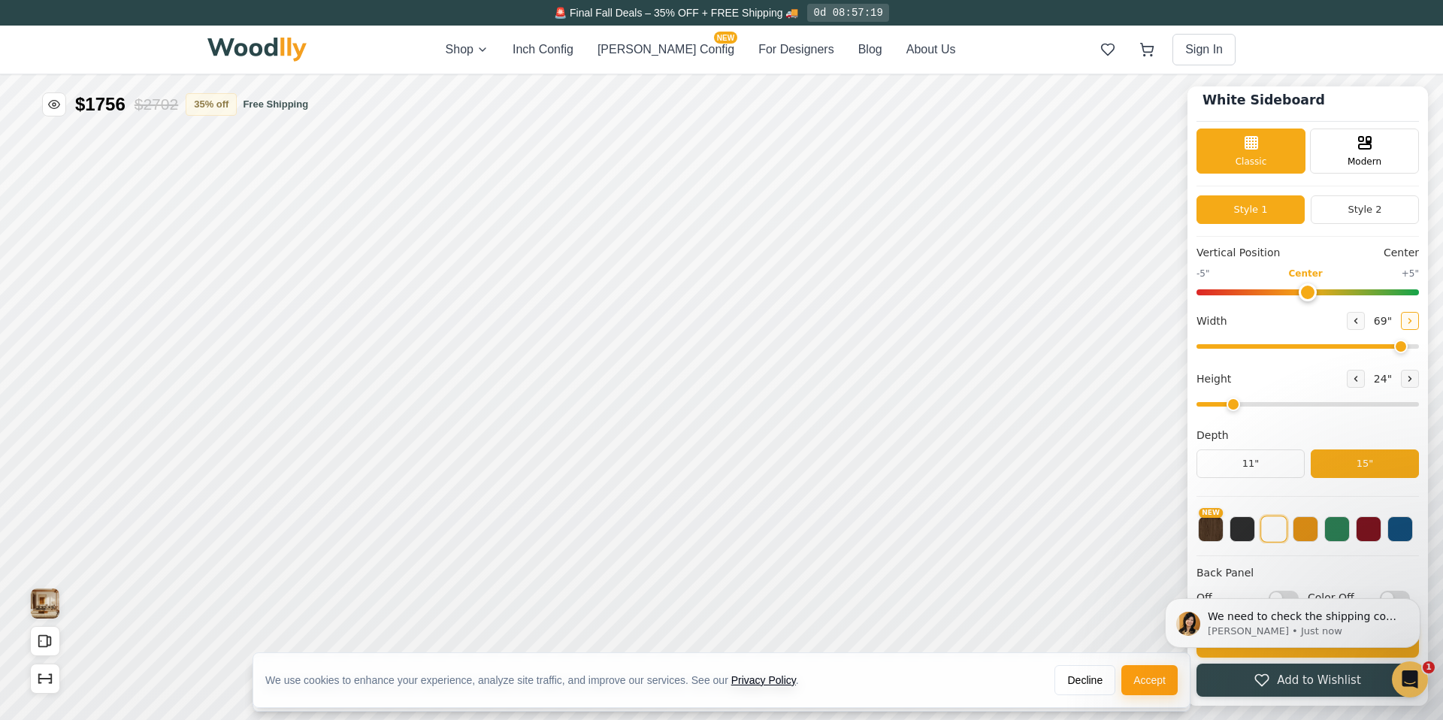
click at [1407, 319] on icon at bounding box center [1410, 320] width 9 height 9
type input "72"
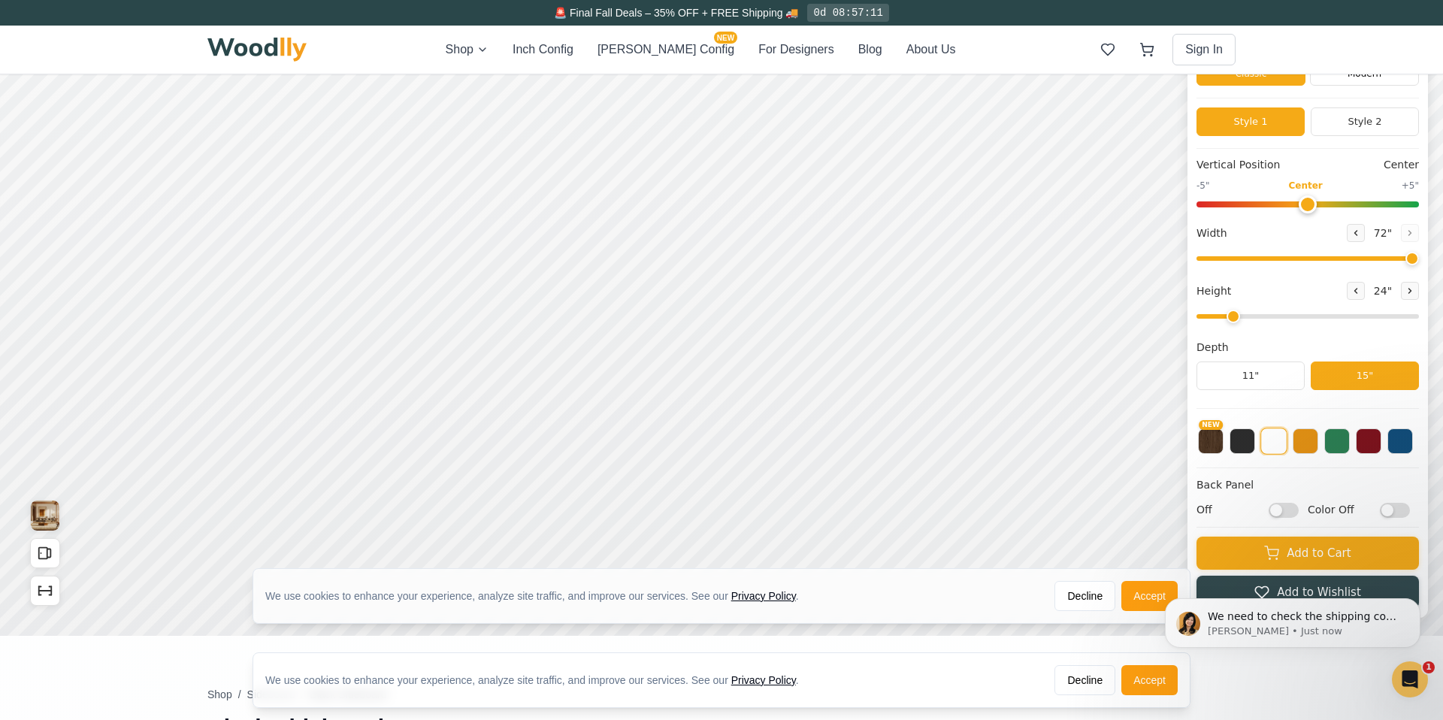
scroll to position [0, 0]
